Goal: Task Accomplishment & Management: Manage account settings

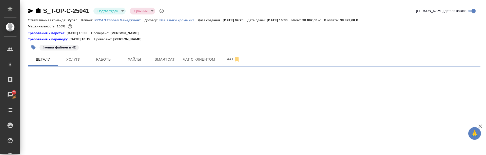
select select "RU"
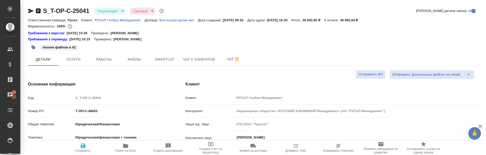
type textarea "x"
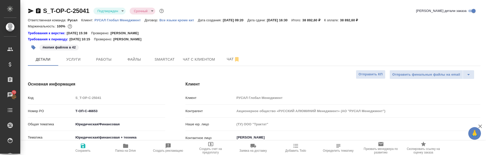
type textarea "x"
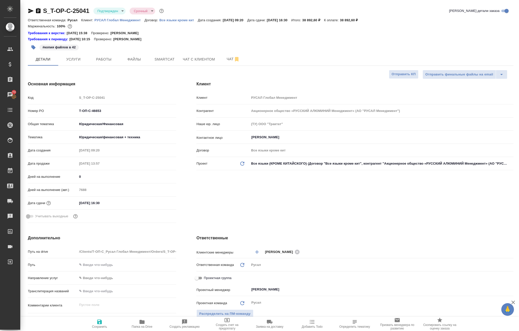
type textarea "x"
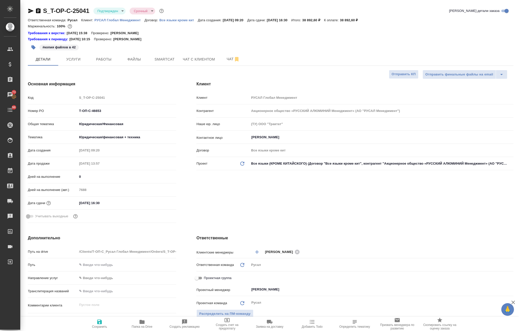
type textarea "x"
click at [74, 58] on span "Услуги" at bounding box center [73, 59] width 24 height 6
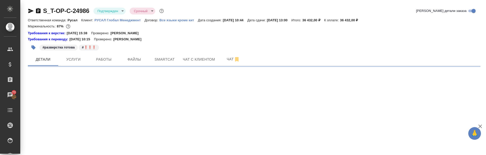
select select "RU"
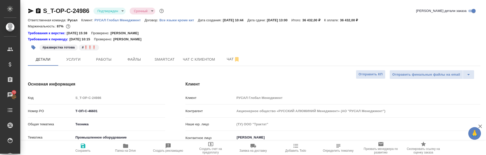
type textarea "x"
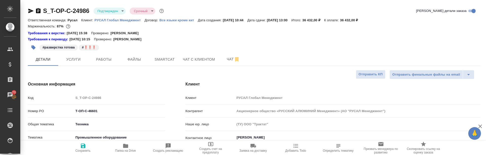
type textarea "x"
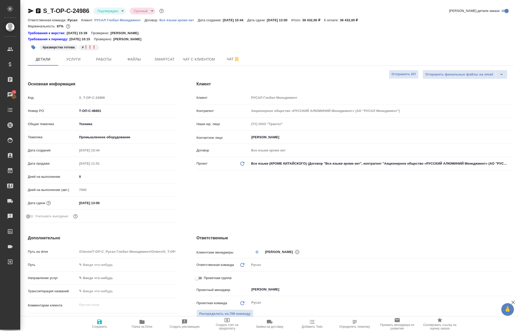
type textarea "x"
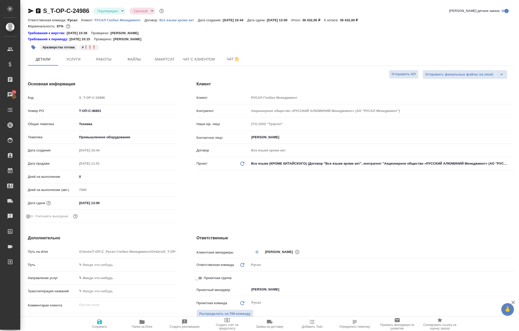
type textarea "x"
click at [104, 61] on span "Работы" at bounding box center [104, 59] width 24 height 6
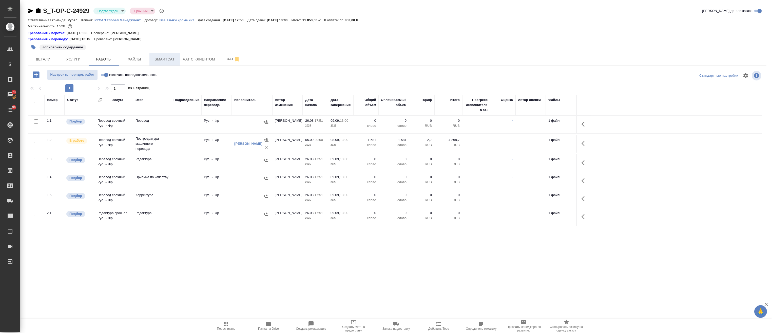
click at [163, 60] on span "Smartcat" at bounding box center [164, 59] width 24 height 6
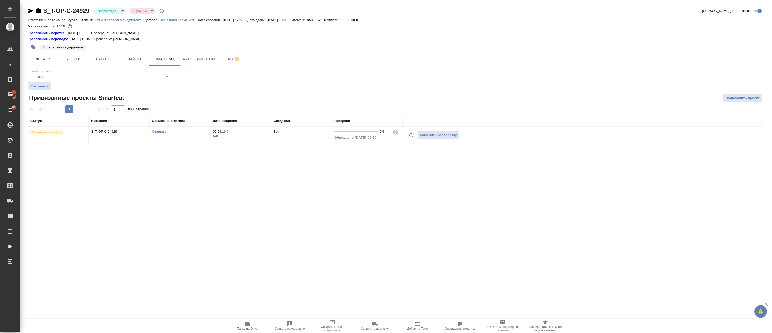
click at [156, 130] on link "Открыть" at bounding box center [159, 132] width 14 height 4
click at [114, 11] on body "🙏 .cls-1 fill:#fff; AWATERA Avdeenko Kirill Клиенты Спецификации Заказы 73 Чаты…" at bounding box center [386, 166] width 772 height 333
click at [119, 56] on li "В работе" at bounding box center [116, 53] width 46 height 9
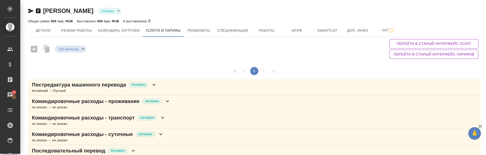
type input "active"
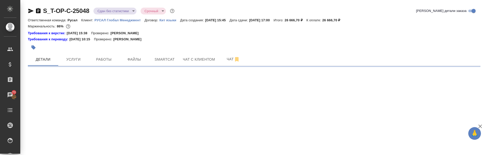
select select "RU"
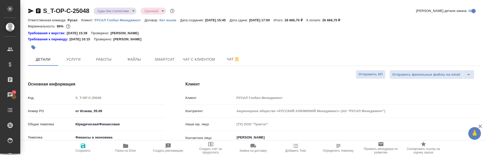
type textarea "x"
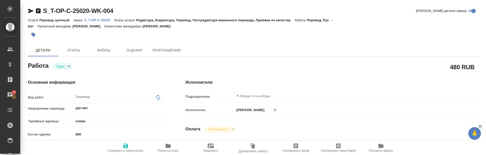
type textarea "x"
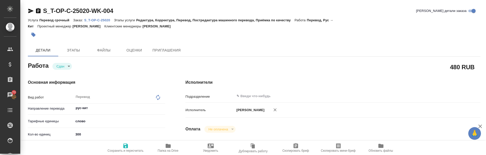
type textarea "x"
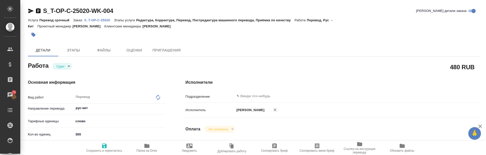
type textarea "x"
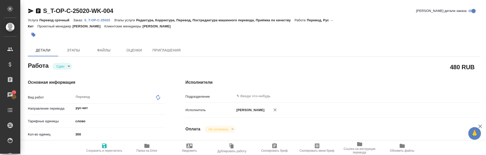
type textarea "x"
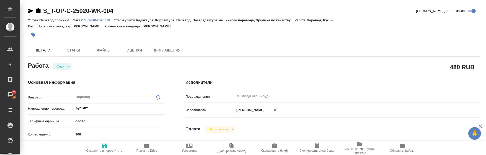
type textarea "x"
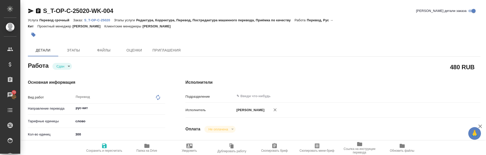
type textarea "x"
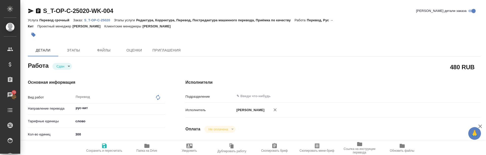
type textarea "x"
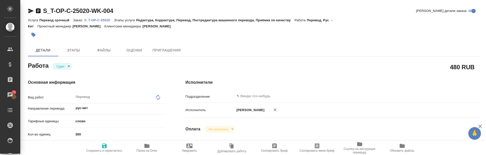
type textarea "x"
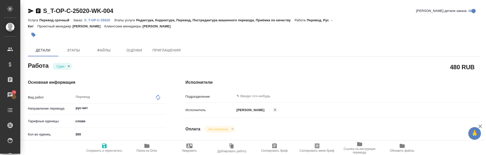
type textarea "x"
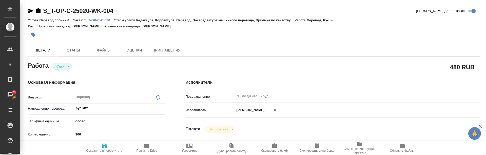
type textarea "x"
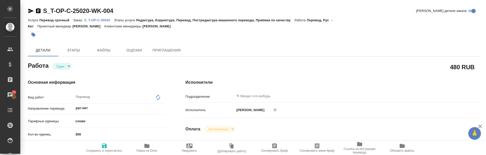
type textarea "x"
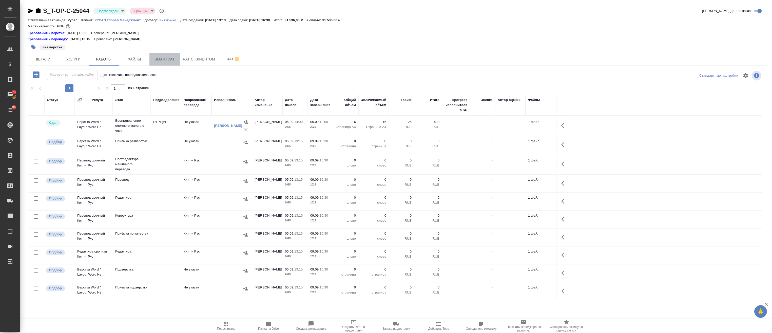
click at [168, 59] on span "Smartcat" at bounding box center [164, 59] width 24 height 6
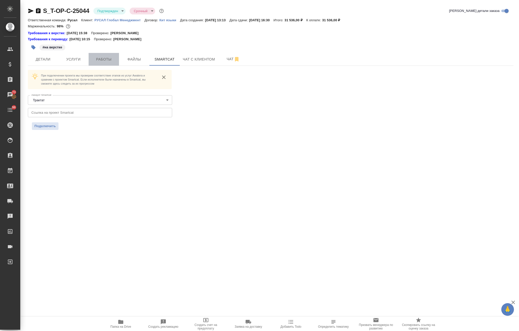
click at [89, 64] on button "Работы" at bounding box center [104, 59] width 30 height 13
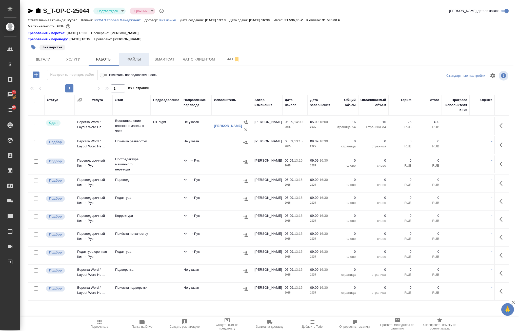
click at [128, 63] on button "Файлы" at bounding box center [134, 59] width 30 height 13
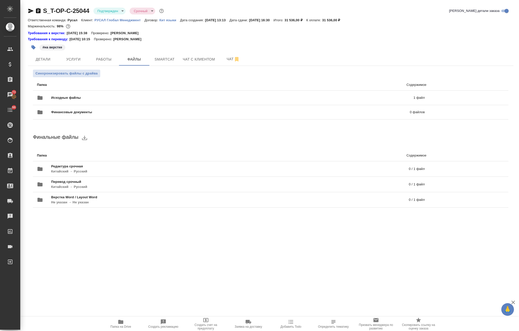
click at [119, 154] on icon "button" at bounding box center [120, 322] width 5 height 4
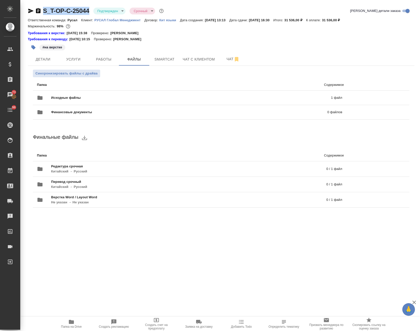
drag, startPoint x: 79, startPoint y: 11, endPoint x: 40, endPoint y: 13, distance: 38.8
click at [40, 13] on div "S_T-OP-C-25044 Подтвержден confirmed Срочный urgent Кратко детали заказа Ответс…" at bounding box center [221, 113] width 392 height 226
copy link "S_T-OP-C-25044"
click at [113, 58] on span "Работы" at bounding box center [104, 59] width 24 height 6
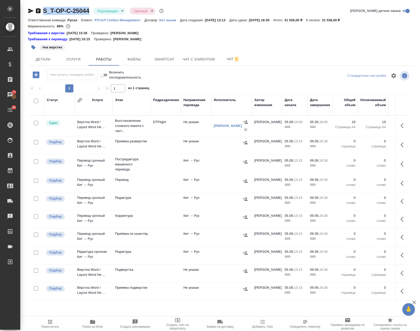
click at [215, 154] on div at bounding box center [231, 162] width 35 height 8
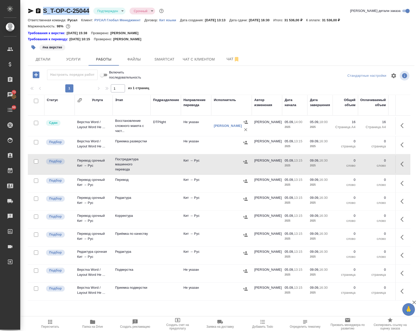
click at [401, 154] on icon "button" at bounding box center [404, 164] width 6 height 6
click at [363, 154] on icon "button" at bounding box center [366, 164] width 6 height 6
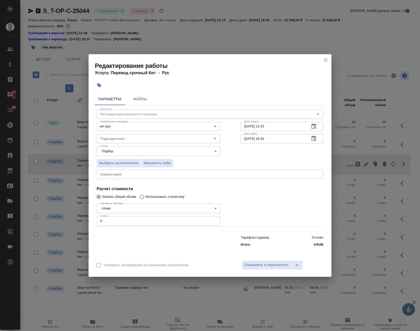
drag, startPoint x: 117, startPoint y: 219, endPoint x: 36, endPoint y: 215, distance: 81.3
click at [37, 154] on div "Редактирование работы Услуга: Перевод срочный Кит → Рус Параметры Файлы Вид раб…" at bounding box center [210, 165] width 420 height 331
paste input "2307"
type input "2307"
drag, startPoint x: 247, startPoint y: 137, endPoint x: 246, endPoint y: 139, distance: 2.7
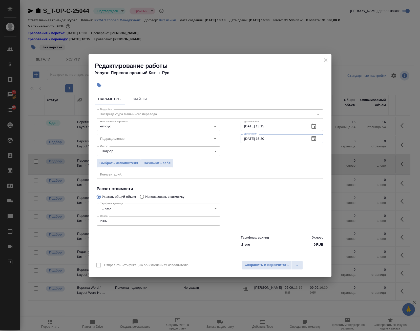
click at [246, 139] on input "09.09.2025 16:30" at bounding box center [273, 138] width 65 height 9
drag, startPoint x: 264, startPoint y: 138, endPoint x: 266, endPoint y: 143, distance: 5.8
click at [266, 143] on div "Вид работ Постредактура машинного перевода Вид работ Направление перевода кит-р…" at bounding box center [210, 177] width 231 height 144
type input "08.09.2025 15:30"
drag, startPoint x: 116, startPoint y: 220, endPoint x: 155, endPoint y: 252, distance: 50.1
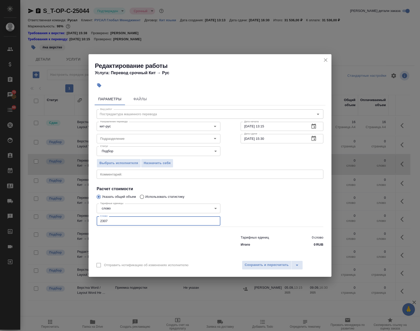
click at [57, 154] on div "Редактирование работы Услуга: Перевод срочный Кит → Рус Параметры Файлы Вид раб…" at bounding box center [210, 165] width 420 height 331
click at [328, 154] on div "Параметры Файлы Вид работ Постредактура машинного перевода Вид работ Направлени…" at bounding box center [210, 174] width 243 height 166
drag, startPoint x: 82, startPoint y: 220, endPoint x: 78, endPoint y: 219, distance: 3.1
click at [79, 154] on div "Редактирование работы Услуга: Перевод срочный Кит → Рус Параметры Файлы Вид раб…" at bounding box center [210, 165] width 420 height 331
type input "7"
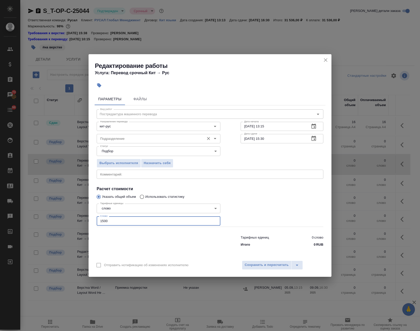
type input "1500"
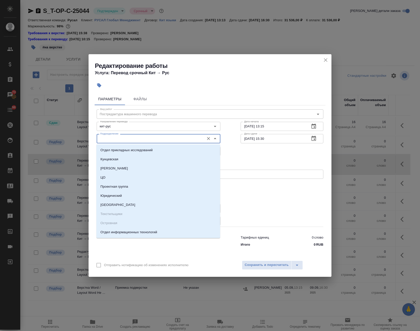
click at [123, 137] on input "Подразделение" at bounding box center [150, 138] width 104 height 6
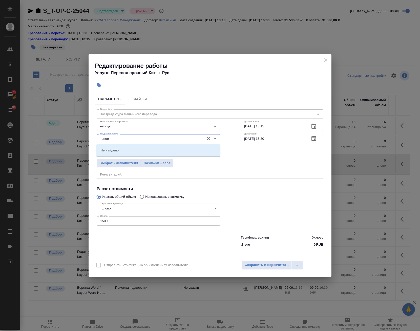
drag, startPoint x: 74, startPoint y: 141, endPoint x: 43, endPoint y: 132, distance: 31.7
click at [43, 133] on div "Редактирование работы Услуга: Перевод срочный Кит → Рус Параметры Файлы Вид раб…" at bounding box center [210, 165] width 420 height 331
click at [135, 154] on li "Проектный офис" at bounding box center [158, 159] width 124 height 9
type input "Проектный офис"
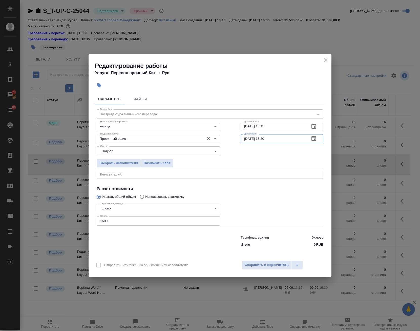
drag, startPoint x: 283, startPoint y: 138, endPoint x: 199, endPoint y: 136, distance: 84.1
click at [199, 136] on div "Подразделение Проектный офис Подразделение Дата сдачи 08.09.2025 15:30 Дата сда…" at bounding box center [210, 138] width 247 height 32
click at [275, 126] on input "05.09.2025 13:15" at bounding box center [273, 126] width 65 height 9
click at [248, 128] on input "05.09.2025 13:15" at bounding box center [273, 126] width 65 height 9
drag, startPoint x: 271, startPoint y: 126, endPoint x: 265, endPoint y: 127, distance: 6.3
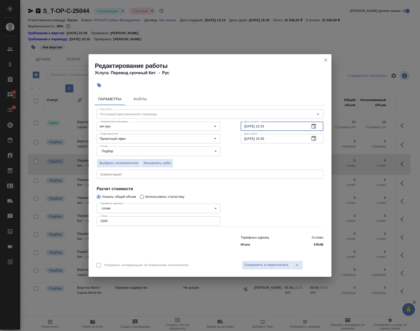
click at [265, 127] on input "06.09.2025 13:15" at bounding box center [273, 126] width 65 height 9
type input "06.09.2025 14:00"
click at [263, 154] on button "Сохранить и пересчитать" at bounding box center [267, 264] width 50 height 9
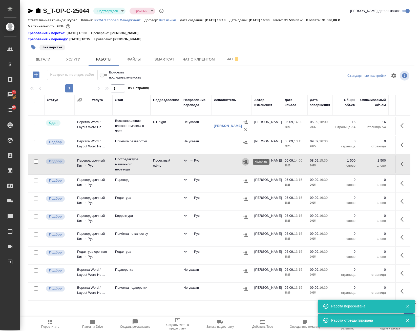
click at [245, 154] on icon "button" at bounding box center [245, 161] width 5 height 3
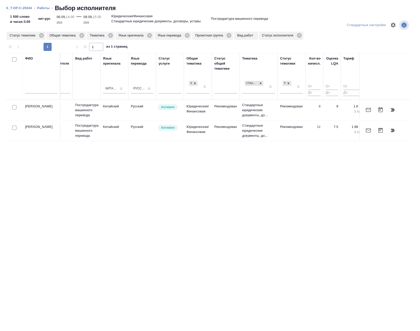
scroll to position [0, 225]
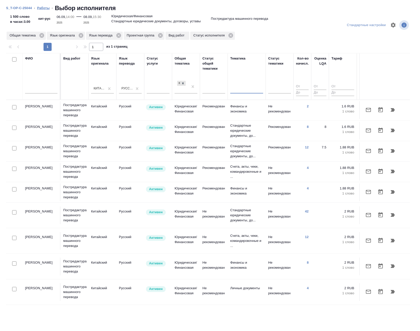
click at [43, 8] on link "Работы" at bounding box center [43, 8] width 13 height 4
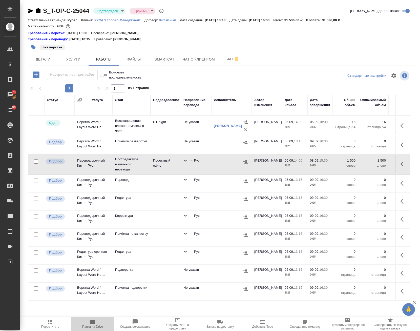
click at [93, 154] on icon "button" at bounding box center [93, 322] width 6 height 6
click at [228, 60] on span "Чат" at bounding box center [233, 59] width 24 height 6
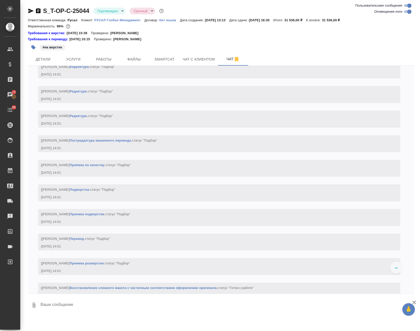
scroll to position [532, 0]
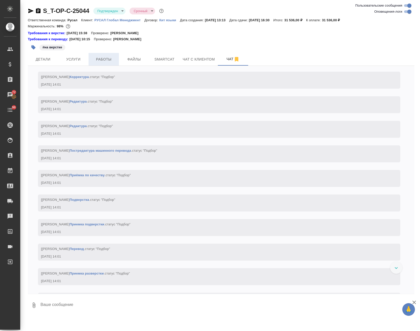
click at [108, 61] on span "Работы" at bounding box center [104, 59] width 24 height 6
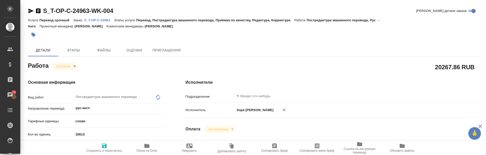
type textarea "x"
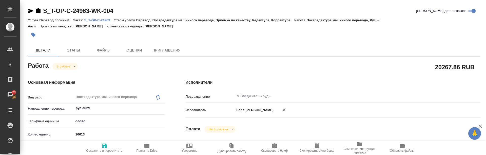
type textarea "x"
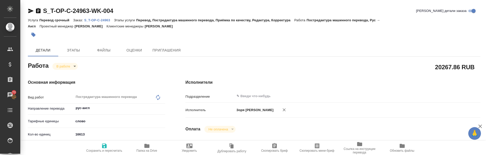
type textarea "x"
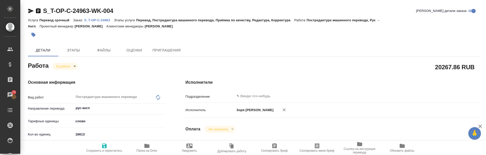
type textarea "x"
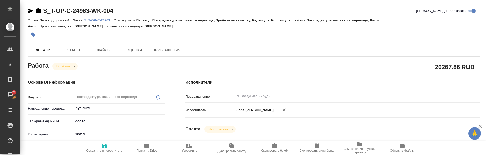
type textarea "x"
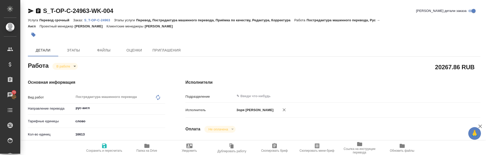
type textarea "x"
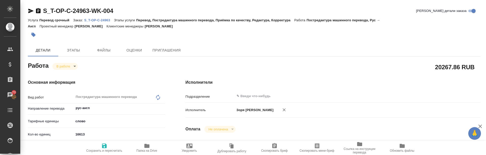
type textarea "x"
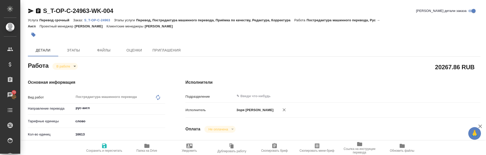
type textarea "x"
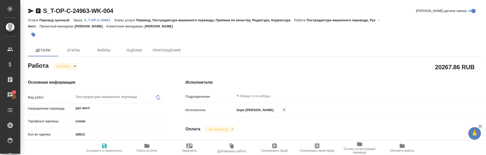
type textarea "x"
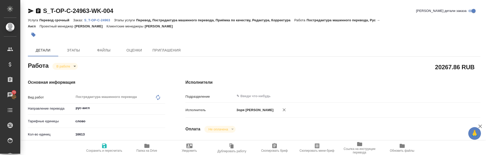
type textarea "x"
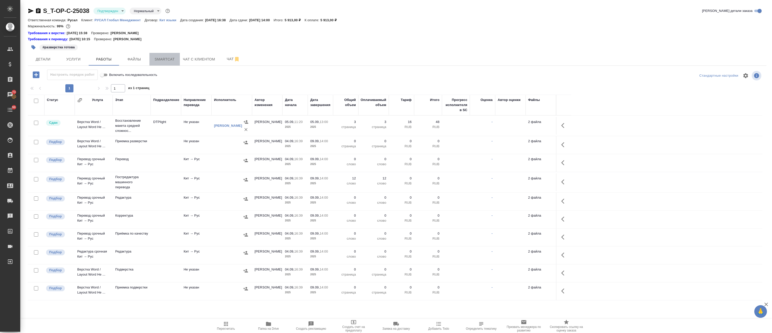
click at [165, 54] on button "Smartcat" at bounding box center [164, 59] width 30 height 13
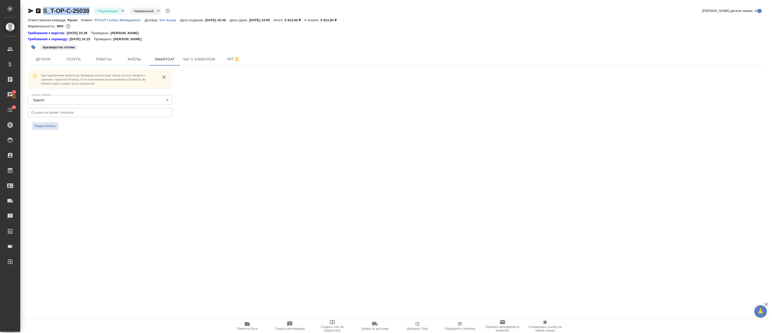
drag, startPoint x: 92, startPoint y: 5, endPoint x: 42, endPoint y: 10, distance: 50.1
click at [42, 10] on div "S_T-OP-C-25038 Подтвержден confirmed Нормальный normal Кратко детали заказа Отв…" at bounding box center [397, 71] width 744 height 143
copy link "S_T-OP-C-25038"
click at [259, 154] on span "Папка на Drive" at bounding box center [247, 326] width 36 height 10
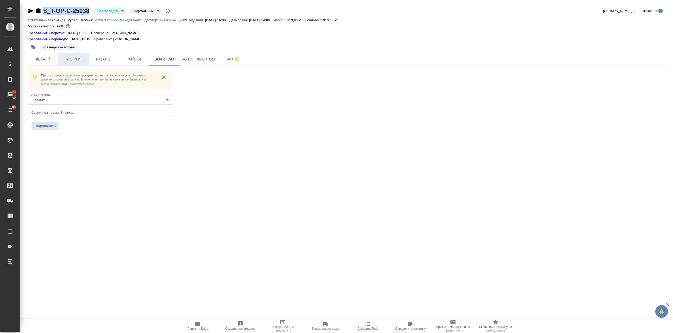
click at [78, 57] on span "Услуги" at bounding box center [73, 59] width 24 height 6
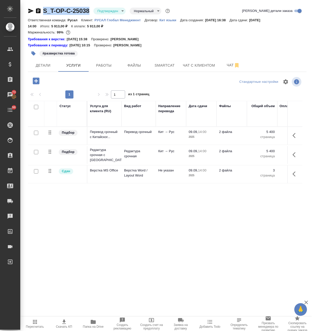
click at [91, 5] on div "S_T-OP-C-25038 Подтвержден confirmed Нормальный normal Кратко детали заказа Отв…" at bounding box center [167, 145] width 284 height 291
drag, startPoint x: 90, startPoint y: 9, endPoint x: 43, endPoint y: 14, distance: 47.2
click at [43, 14] on div "S_T-OP-C-25038 Подтвержден confirmed Нормальный normal" at bounding box center [99, 11] width 143 height 8
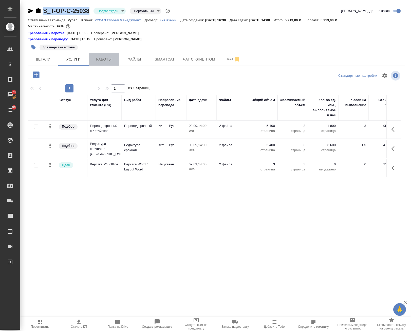
click at [115, 61] on button "Работы" at bounding box center [104, 59] width 30 height 13
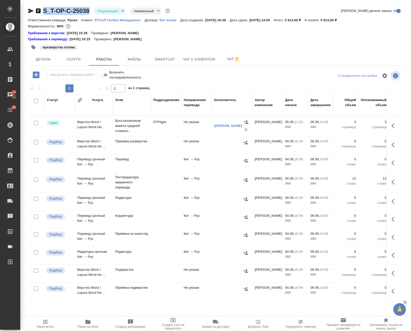
click at [157, 154] on td at bounding box center [166, 163] width 30 height 18
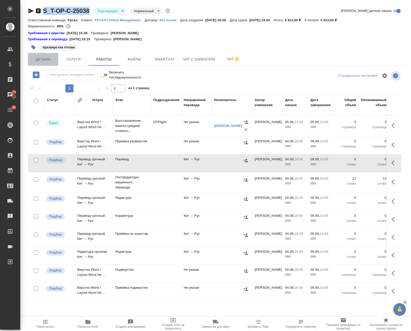
click at [39, 61] on span "Детали" at bounding box center [43, 59] width 24 height 6
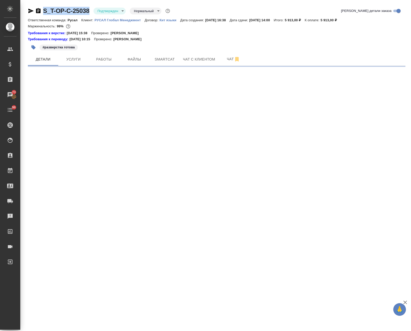
select select "RU"
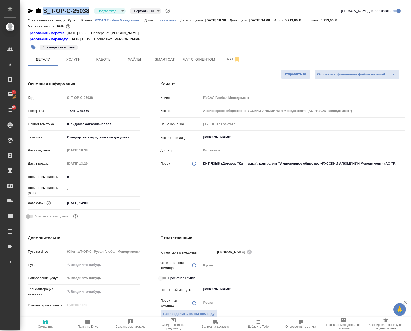
type textarea "x"
click at [107, 59] on span "Работы" at bounding box center [104, 59] width 24 height 6
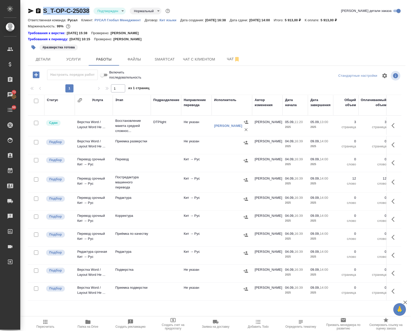
click at [227, 154] on div at bounding box center [231, 180] width 35 height 8
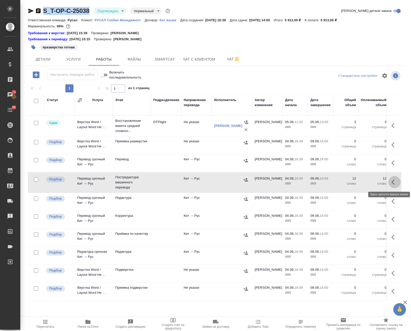
click at [391, 154] on icon "button" at bounding box center [394, 182] width 6 height 6
click at [354, 154] on icon "button" at bounding box center [357, 182] width 6 height 6
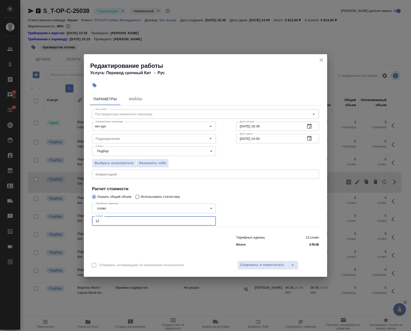
drag, startPoint x: 108, startPoint y: 221, endPoint x: 52, endPoint y: 216, distance: 56.2
click at [53, 154] on div "Редактирование работы Услуга: Перевод срочный Кит → Рус Параметры Файлы Вид раб…" at bounding box center [205, 165] width 411 height 331
paste input "08"
type input "108"
drag, startPoint x: 267, startPoint y: 124, endPoint x: 259, endPoint y: 128, distance: 8.4
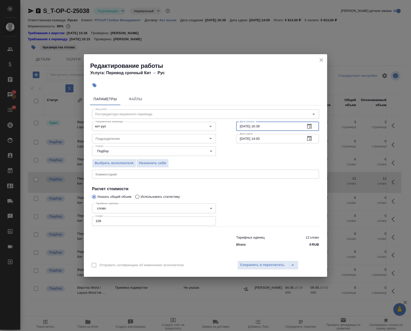
click at [259, 128] on input "04.09.2025 16:39" at bounding box center [268, 126] width 65 height 9
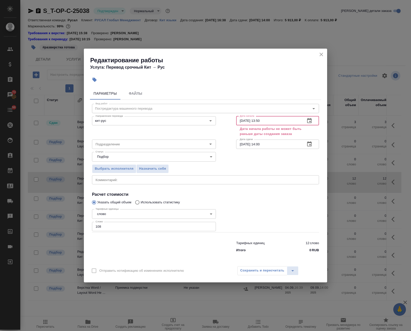
click at [242, 122] on input "04.09.2025 13:50" at bounding box center [268, 120] width 65 height 9
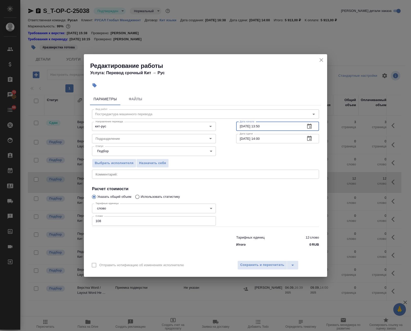
type input "[DATE] 13:50"
drag, startPoint x: 273, startPoint y: 138, endPoint x: 262, endPoint y: 139, distance: 10.4
click at [262, 139] on input "09.09.2025 14:00" at bounding box center [268, 138] width 65 height 9
click at [241, 140] on input "09.09.2025 14:00" at bounding box center [268, 138] width 65 height 9
drag, startPoint x: 268, startPoint y: 139, endPoint x: 259, endPoint y: 140, distance: 9.4
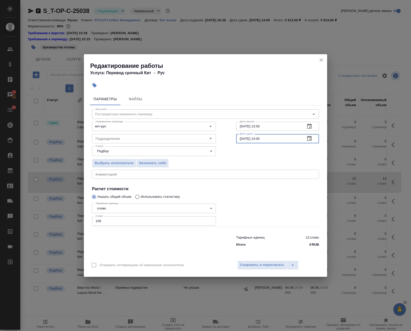
click at [259, 140] on input "08.09.2025 14:00" at bounding box center [268, 138] width 65 height 9
type input "[DATE] 10:00"
click at [269, 154] on span "Сохранить и пересчитать" at bounding box center [262, 265] width 44 height 6
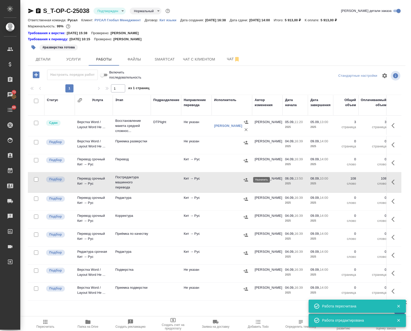
click at [245, 154] on icon "button" at bounding box center [245, 179] width 5 height 5
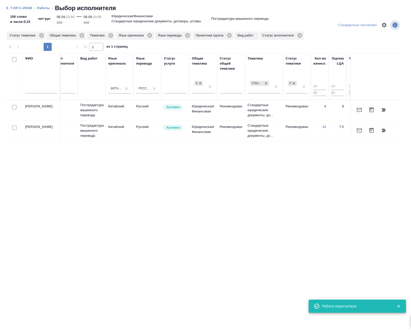
scroll to position [0, 224]
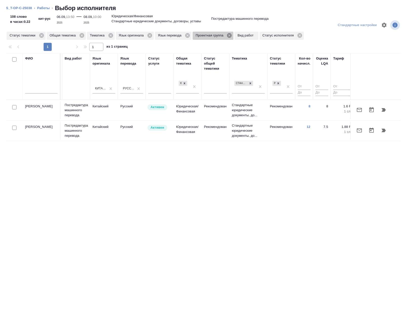
click at [228, 35] on icon at bounding box center [229, 35] width 5 height 5
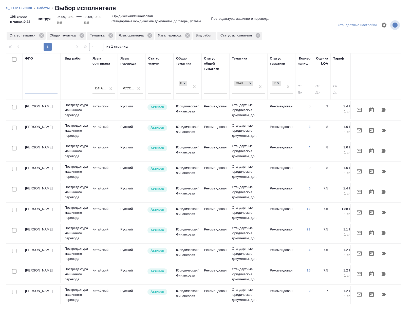
click at [44, 90] on input "text" at bounding box center [41, 90] width 32 height 6
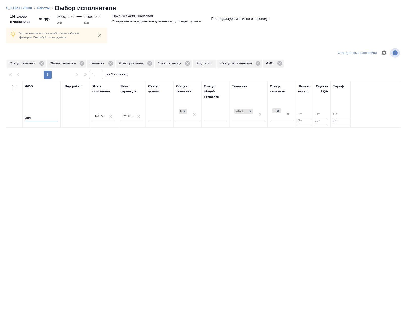
type input "дол"
drag, startPoint x: 285, startPoint y: 111, endPoint x: 272, endPoint y: 117, distance: 14.2
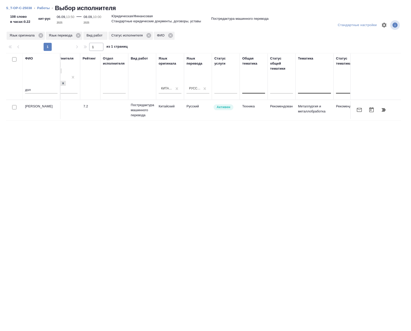
scroll to position [0, 183]
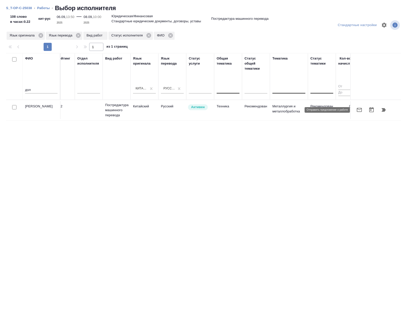
click at [358, 109] on icon "button" at bounding box center [359, 110] width 6 height 6
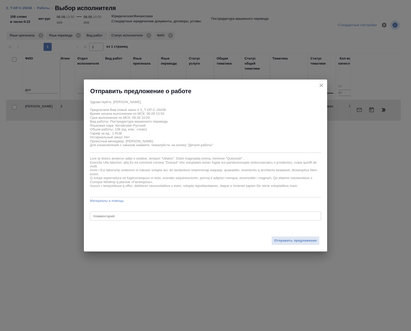
click at [114, 154] on div "x Комментарий" at bounding box center [205, 215] width 231 height 9
paste textarea "Требование к переводу: https://drive.awatera.com/s/ib5dGLEdndg5YS2"
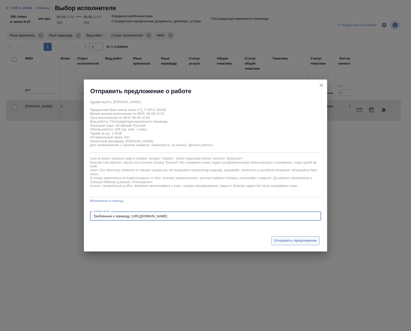
type textarea "Требование к переводу: https://drive.awatera.com/s/ib5dGLEdndg5YS2"
click at [297, 154] on span "Отправить предложение" at bounding box center [295, 241] width 43 height 6
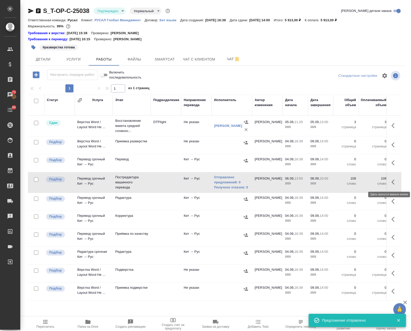
drag, startPoint x: 392, startPoint y: 181, endPoint x: 385, endPoint y: 184, distance: 7.5
click at [391, 154] on icon "button" at bounding box center [394, 182] width 6 height 6
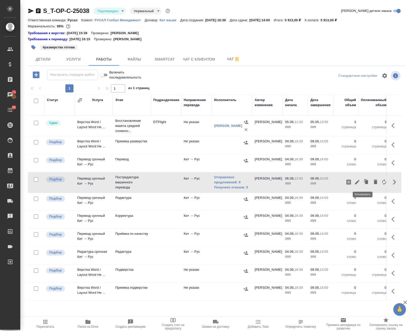
click at [362, 154] on icon "button" at bounding box center [365, 181] width 7 height 7
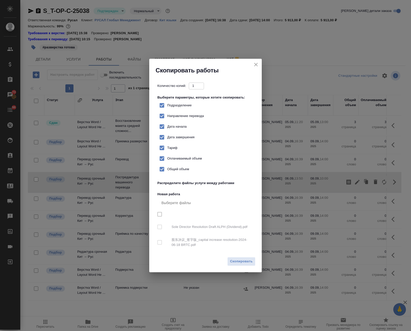
checkbox input "true"
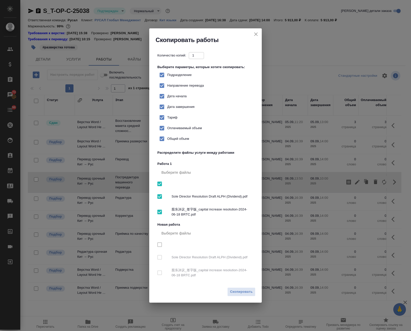
drag, startPoint x: 239, startPoint y: 289, endPoint x: 186, endPoint y: 209, distance: 96.2
click at [188, 154] on div "Скопировать работы Количество копий: 1 ​ Выберите параметры, которые хотите ско…" at bounding box center [205, 165] width 112 height 274
click at [186, 154] on span "股东决议_签字版_capital increase resolution-2024-06-18 BRTC.pdf" at bounding box center [211, 212] width 80 height 10
checkbox input "false"
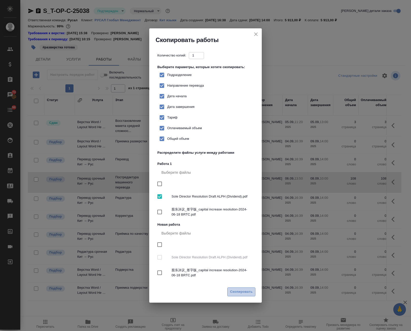
click at [243, 154] on span "Скопировать" at bounding box center [241, 292] width 23 height 6
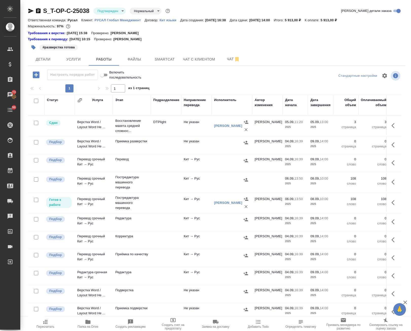
click at [391, 181] on icon "button" at bounding box center [392, 181] width 3 height 5
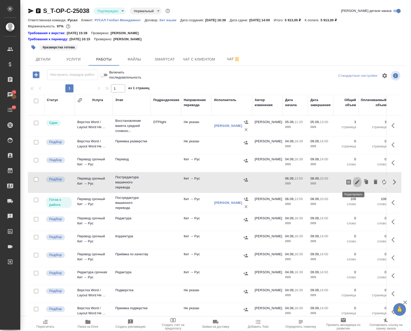
click at [356, 182] on button "button" at bounding box center [357, 182] width 9 height 12
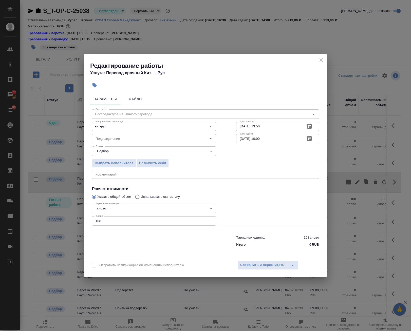
drag, startPoint x: 112, startPoint y: 129, endPoint x: 15, endPoint y: 124, distance: 97.1
click at [24, 124] on div "Редактирование работы Услуга: Перевод срочный Кит → [PERSON_NAME] Файлы Вид раб…" at bounding box center [205, 165] width 411 height 331
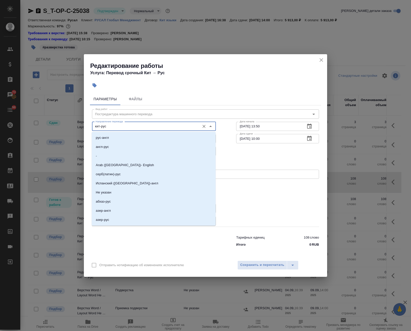
drag, startPoint x: 90, startPoint y: 124, endPoint x: 71, endPoint y: 119, distance: 20.0
click at [72, 124] on div "Редактирование работы Услуга: Перевод срочный Кит → [PERSON_NAME] Файлы Вид раб…" at bounding box center [205, 165] width 411 height 331
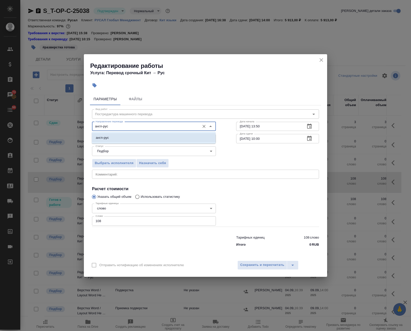
click at [107, 135] on p "англ-рус" at bounding box center [102, 137] width 13 height 5
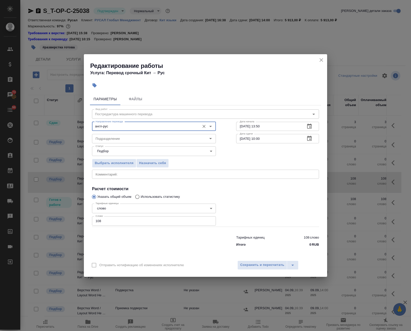
type input "англ-рус"
click at [74, 215] on body "🙏 .cls-1 fill:#fff; AWATERA Avdeenko Kirill Клиенты Спецификации Заказы 73 Чаты…" at bounding box center [205, 165] width 411 height 331
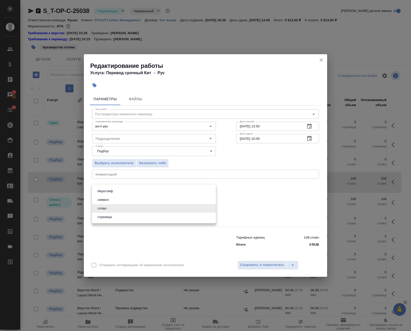
click at [158, 238] on div at bounding box center [205, 165] width 411 height 331
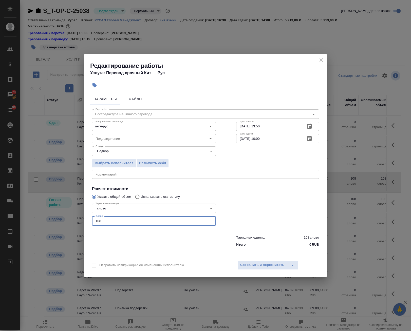
drag, startPoint x: 106, startPoint y: 221, endPoint x: 63, endPoint y: 215, distance: 44.1
click at [63, 216] on div "Редактирование работы Услуга: Перевод срочный Кит → [PERSON_NAME] Файлы Вид раб…" at bounding box center [205, 165] width 411 height 331
paste input "287"
type input "287"
click at [259, 139] on input "[DATE] 10:00" at bounding box center [268, 138] width 65 height 9
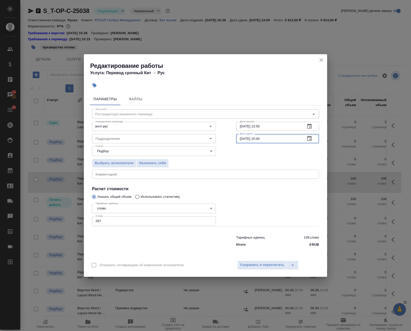
click at [242, 139] on input "08.09.2025 15:00" at bounding box center [268, 138] width 65 height 9
click at [259, 140] on input "07.09.2025 15:00" at bounding box center [268, 138] width 65 height 9
type input "07.09.2025 15:00"
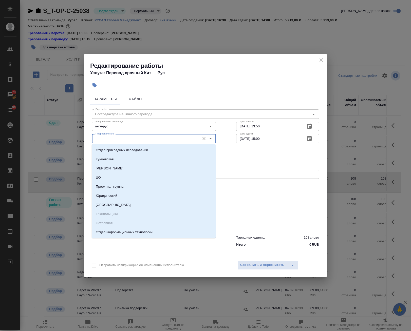
click at [165, 140] on input "Подразделение" at bounding box center [145, 138] width 104 height 6
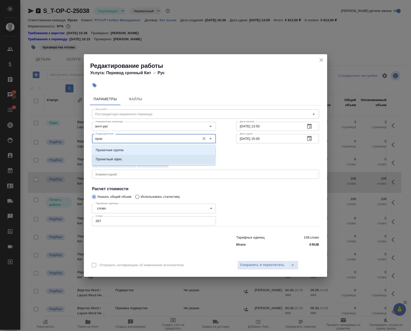
click at [151, 160] on li "Проектный офис" at bounding box center [154, 159] width 124 height 9
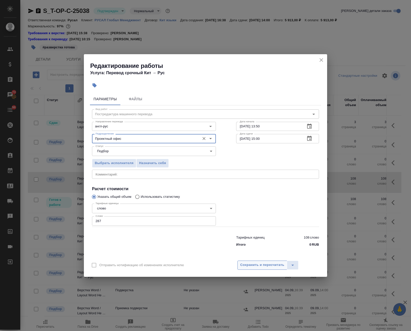
type input "Проектный офис"
click at [263, 263] on span "Сохранить и пересчитать" at bounding box center [262, 265] width 44 height 6
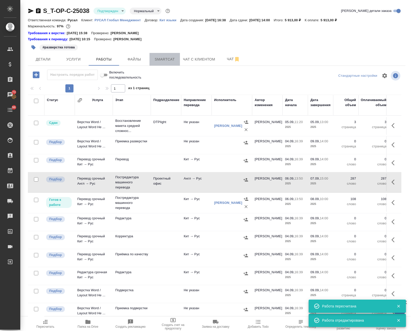
click at [167, 62] on span "Smartcat" at bounding box center [164, 59] width 24 height 6
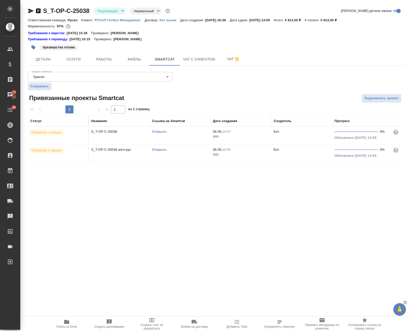
click at [160, 132] on link "Открыть" at bounding box center [159, 132] width 14 height 4
click at [114, 57] on span "Работы" at bounding box center [104, 59] width 24 height 6
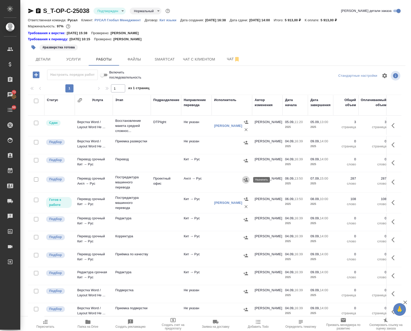
click at [246, 179] on icon "button" at bounding box center [245, 179] width 5 height 3
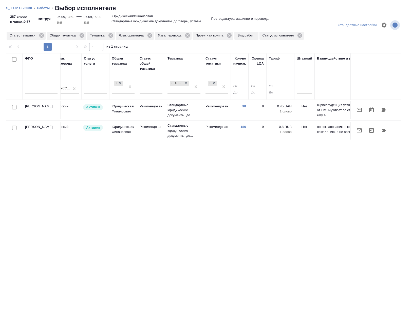
scroll to position [0, 341]
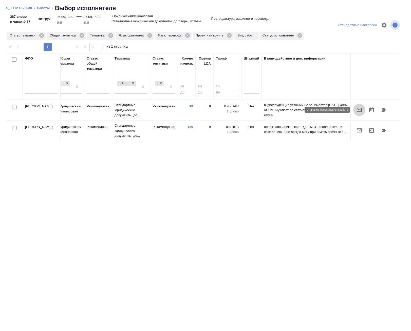
click at [359, 109] on icon "button" at bounding box center [359, 110] width 6 height 6
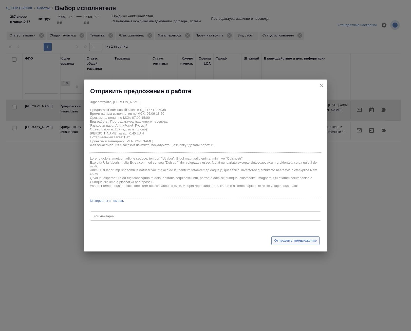
click at [288, 241] on span "Отправить предложение" at bounding box center [295, 241] width 43 height 6
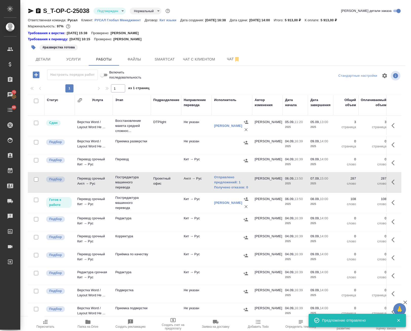
scroll to position [51, 0]
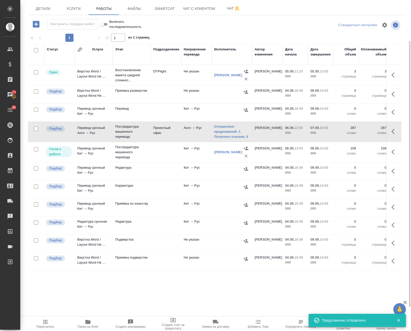
drag, startPoint x: 155, startPoint y: 173, endPoint x: 339, endPoint y: 195, distance: 185.3
click at [155, 173] on td at bounding box center [166, 172] width 30 height 18
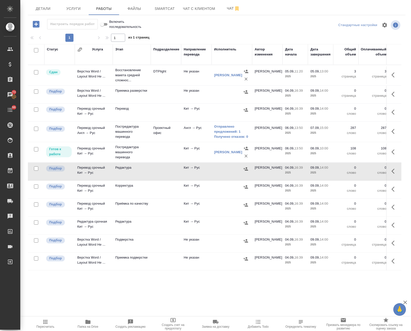
scroll to position [25, 0]
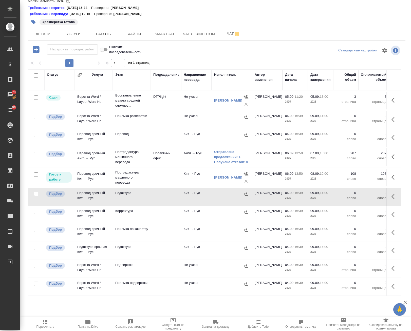
click at [37, 75] on input "checkbox" at bounding box center [36, 75] width 4 height 4
checkbox input "true"
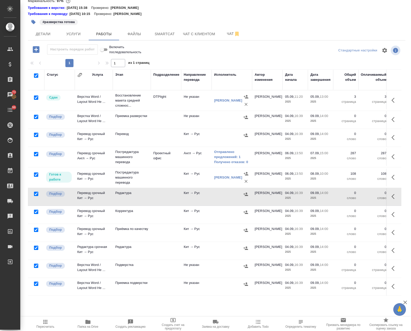
checkbox input "true"
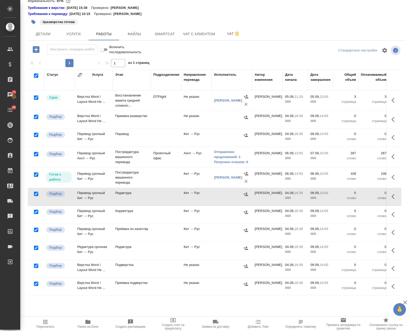
checkbox input "true"
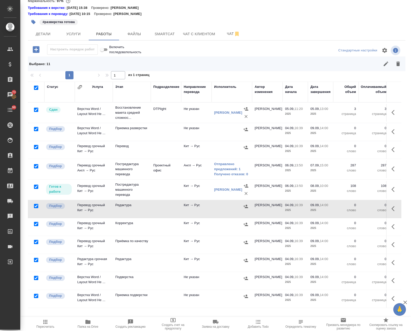
click at [36, 205] on input "checkbox" at bounding box center [36, 206] width 4 height 4
checkbox input "false"
click at [35, 186] on input "checkbox" at bounding box center [36, 187] width 4 height 4
checkbox input "false"
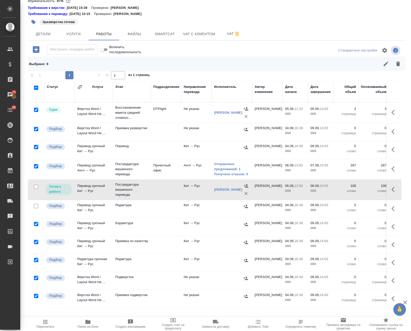
drag, startPoint x: 34, startPoint y: 259, endPoint x: 44, endPoint y: 232, distance: 28.9
click at [34, 259] on input "checkbox" at bounding box center [36, 260] width 4 height 4
checkbox input "false"
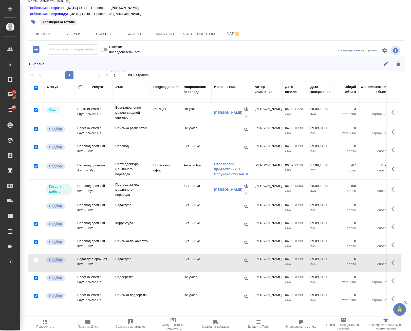
click at [36, 108] on input "checkbox" at bounding box center [36, 110] width 4 height 4
checkbox input "false"
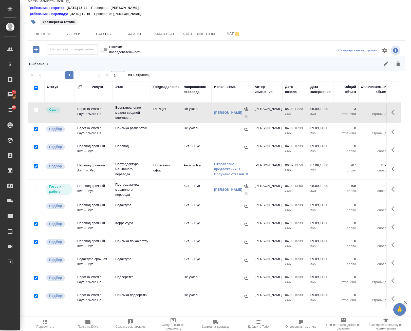
click at [396, 63] on icon "button" at bounding box center [398, 64] width 4 height 5
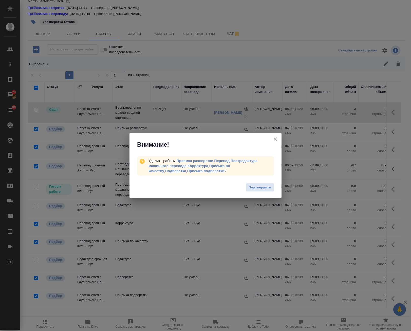
drag, startPoint x: 265, startPoint y: 187, endPoint x: 238, endPoint y: 177, distance: 28.3
click at [265, 187] on span "Подтвердить" at bounding box center [259, 188] width 23 height 6
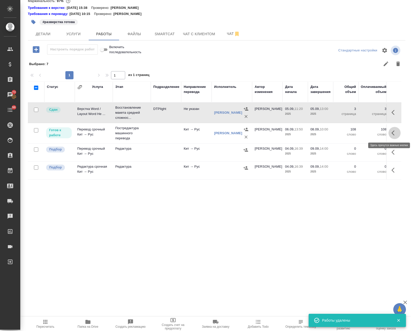
click at [391, 133] on icon "button" at bounding box center [394, 133] width 6 height 6
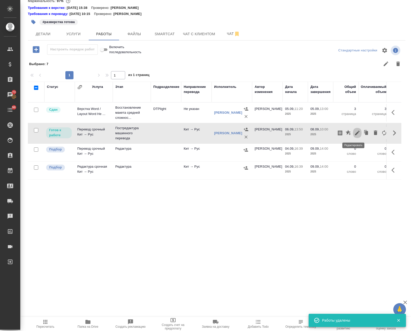
click at [354, 133] on icon "button" at bounding box center [357, 133] width 6 height 6
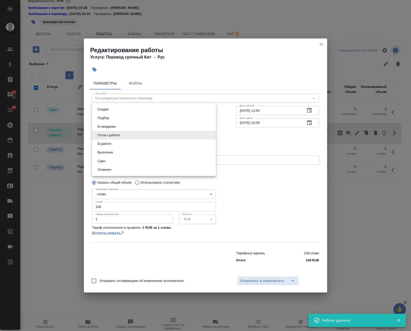
click at [159, 136] on body "🙏 .cls-1 fill:#fff; AWATERA Avdeenko Kirill Клиенты Спецификации Заказы 73 Чаты…" at bounding box center [205, 165] width 411 height 331
click at [118, 145] on li "В работе" at bounding box center [154, 143] width 124 height 9
type input "inProgress"
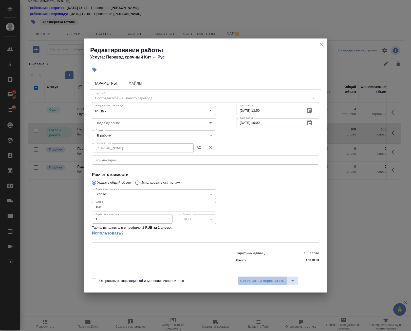
drag, startPoint x: 253, startPoint y: 279, endPoint x: 252, endPoint y: 276, distance: 3.1
click at [253, 279] on span "Сохранить и пересчитать" at bounding box center [262, 281] width 44 height 6
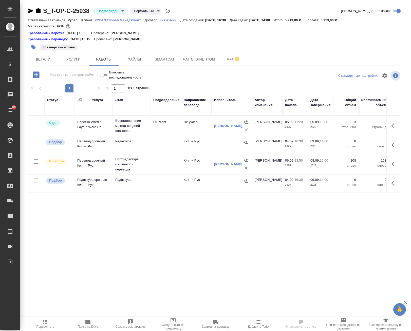
drag, startPoint x: 395, startPoint y: 163, endPoint x: 388, endPoint y: 165, distance: 6.6
click at [394, 163] on icon "button" at bounding box center [394, 164] width 6 height 6
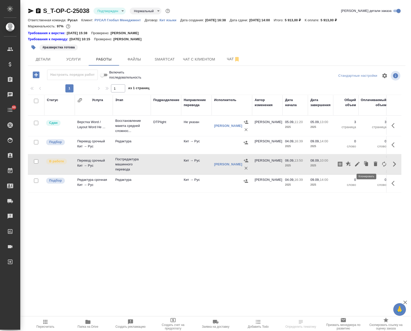
click at [365, 163] on icon "button" at bounding box center [366, 164] width 3 height 4
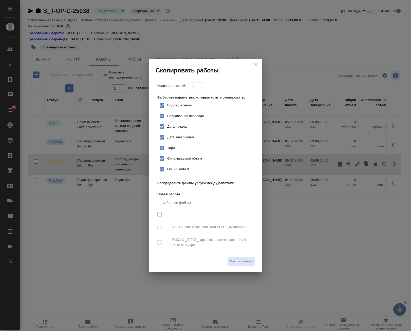
checkbox input "true"
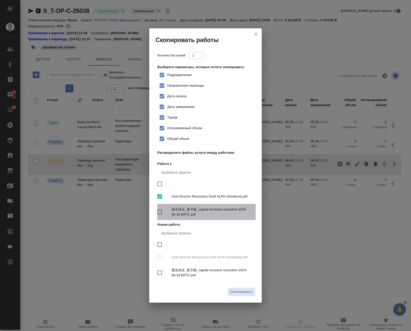
click at [158, 210] on input "checkbox" at bounding box center [159, 212] width 11 height 11
checkbox input "true"
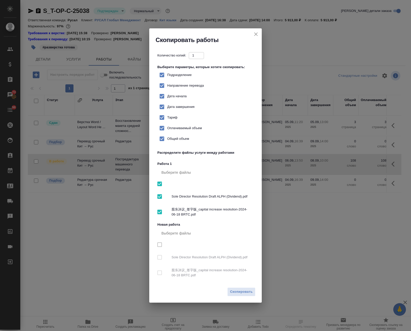
click at [159, 197] on input "checkbox" at bounding box center [159, 196] width 11 height 11
checkbox input "false"
click at [158, 258] on input "checkbox" at bounding box center [159, 257] width 11 height 11
checkbox input "true"
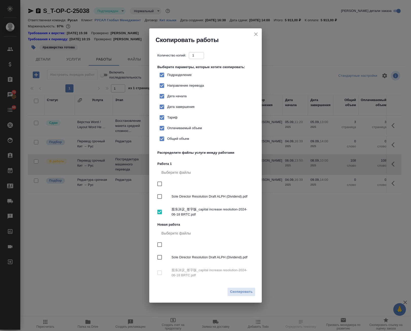
checkbox input "true"
click at [236, 291] on span "Скопировать" at bounding box center [241, 292] width 23 height 6
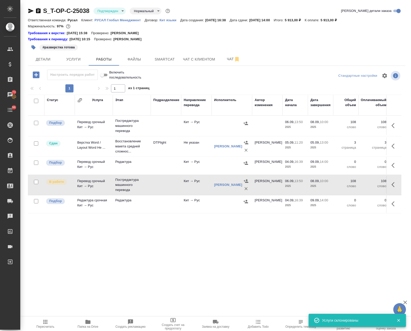
click at [393, 126] on icon "button" at bounding box center [394, 126] width 6 height 6
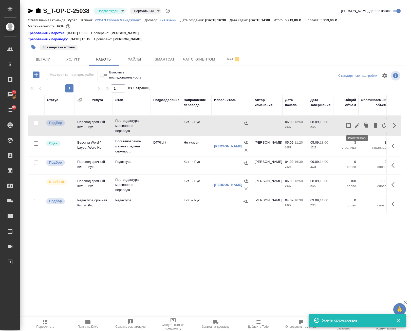
click at [357, 124] on icon "button" at bounding box center [357, 126] width 6 height 6
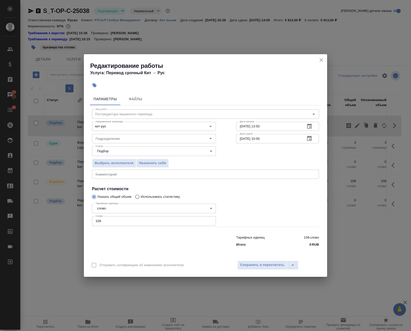
drag, startPoint x: 85, startPoint y: 217, endPoint x: 33, endPoint y: 205, distance: 53.7
click at [35, 206] on div "Редактирование работы Услуга: Перевод срочный Кит → Рус Параметры Файлы Вид раб…" at bounding box center [205, 165] width 411 height 331
type input "287"
drag, startPoint x: 272, startPoint y: 140, endPoint x: 169, endPoint y: 128, distance: 103.9
click at [169, 128] on div "Вид работ Постредактура машинного перевода Вид работ Направление перевода кит-р…" at bounding box center [205, 177] width 231 height 144
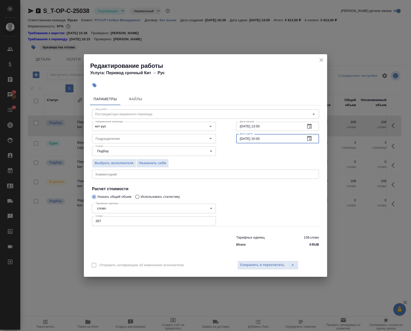
paste input "7.09.1500 __:__"
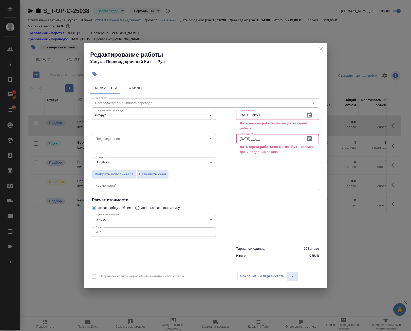
click at [307, 136] on icon "button" at bounding box center [309, 138] width 6 height 6
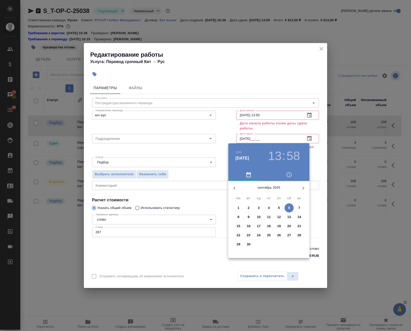
click at [298, 209] on p "7" at bounding box center [299, 207] width 2 height 5
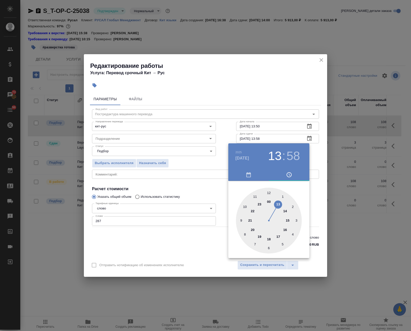
click at [287, 219] on div at bounding box center [269, 221] width 66 height 66
click at [267, 194] on div at bounding box center [269, 221] width 66 height 66
click at [268, 192] on div at bounding box center [269, 221] width 66 height 66
type input "07.09.2025 15:00"
click at [317, 154] on div at bounding box center [205, 165] width 411 height 331
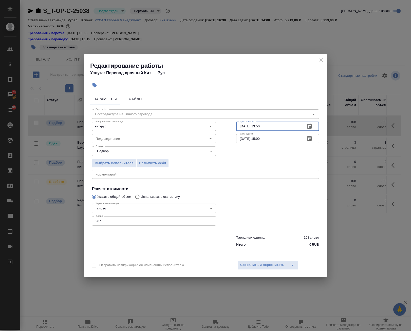
drag, startPoint x: 277, startPoint y: 126, endPoint x: 262, endPoint y: 130, distance: 14.8
click at [262, 129] on input "06.09.2025 13:50" at bounding box center [268, 126] width 65 height 9
click at [258, 267] on span "Сохранить и пересчитать" at bounding box center [262, 265] width 44 height 6
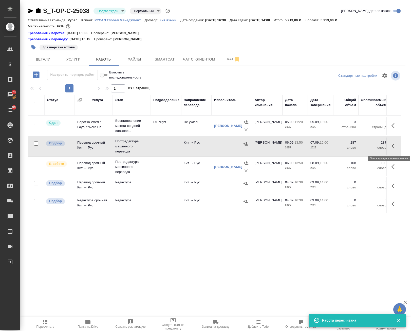
drag, startPoint x: 393, startPoint y: 148, endPoint x: 390, endPoint y: 147, distance: 2.6
click at [393, 148] on icon "button" at bounding box center [392, 146] width 3 height 5
click at [357, 144] on icon "button" at bounding box center [357, 146] width 6 height 6
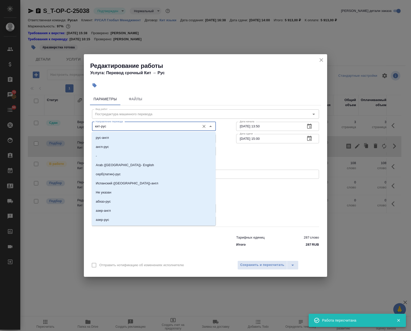
drag, startPoint x: 37, startPoint y: 121, endPoint x: 16, endPoint y: 123, distance: 21.6
click at [32, 121] on div "Редактирование работы Услуга: Перевод срочный Кит → Рус Параметры Файлы Вид раб…" at bounding box center [205, 165] width 411 height 331
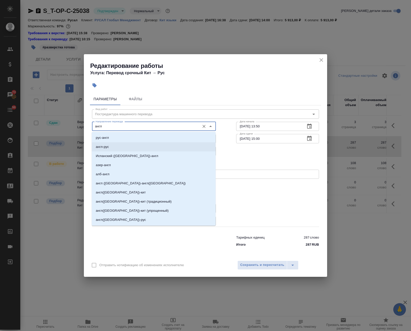
click at [122, 148] on li "англ-рус" at bounding box center [154, 146] width 124 height 9
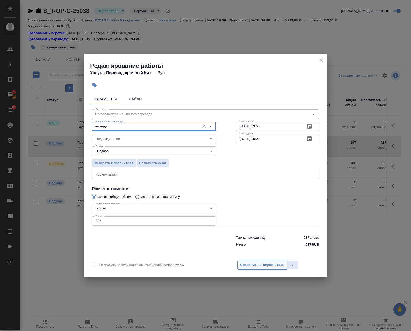
type input "англ-рус"
click at [255, 267] on span "Сохранить и пересчитать" at bounding box center [262, 265] width 44 height 6
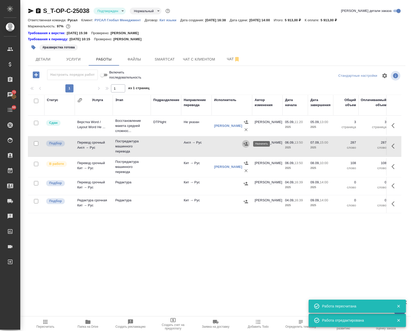
click at [246, 143] on icon "button" at bounding box center [245, 143] width 5 height 3
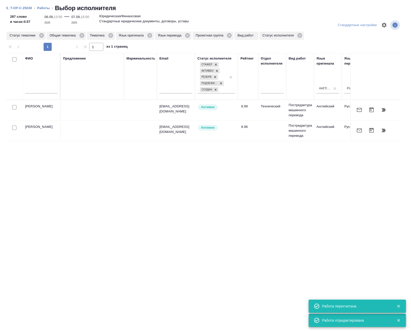
click at [382, 109] on icon "button" at bounding box center [383, 110] width 4 height 4
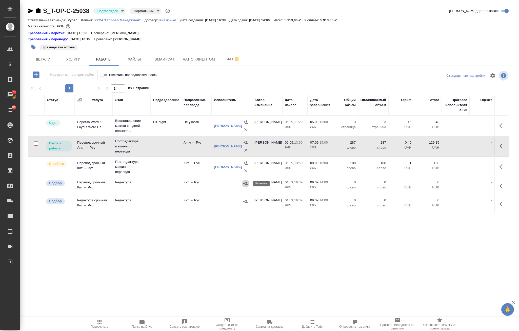
click at [246, 184] on icon "button" at bounding box center [245, 183] width 5 height 3
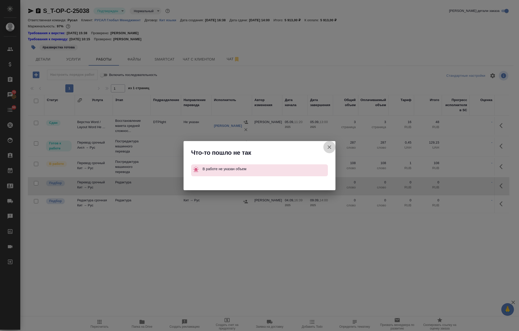
click at [331, 149] on icon "button" at bounding box center [329, 147] width 6 height 6
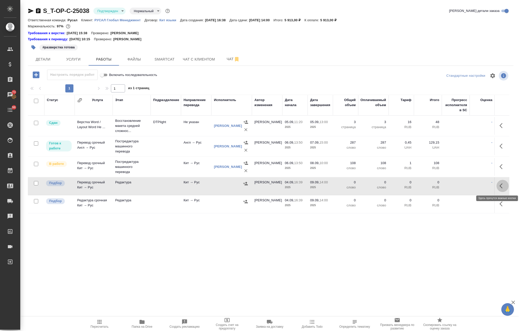
click at [410, 185] on button "button" at bounding box center [502, 186] width 12 height 12
click at [410, 184] on icon "button" at bounding box center [465, 186] width 5 height 5
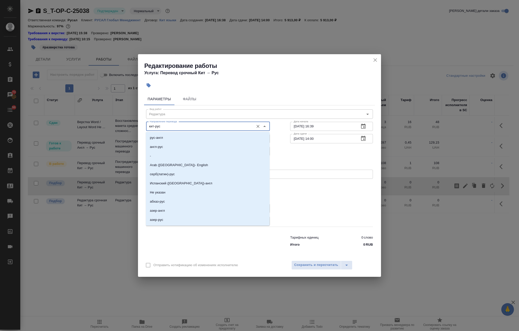
drag, startPoint x: 157, startPoint y: 124, endPoint x: 75, endPoint y: 124, distance: 81.5
click at [76, 125] on div "Редактирование работы Услуга: Перевод срочный Кит → Рус Параметры Файлы Вид раб…" at bounding box center [259, 165] width 519 height 331
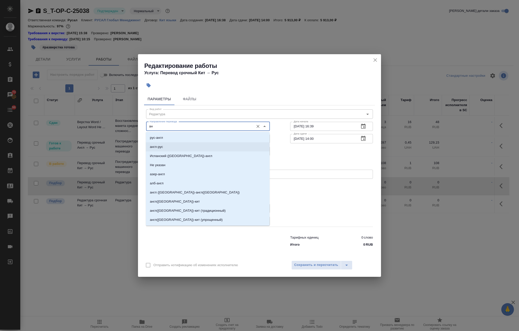
click at [167, 145] on li "англ-рус" at bounding box center [208, 146] width 124 height 9
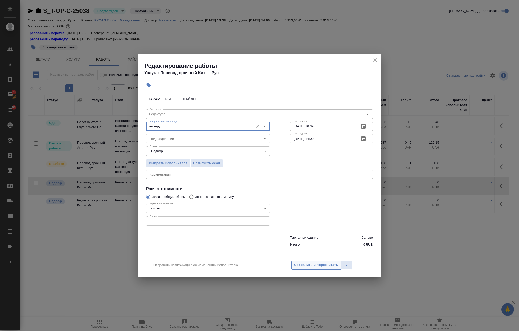
type input "англ-рус"
click at [319, 264] on span "Сохранить и пересчитать" at bounding box center [316, 265] width 44 height 6
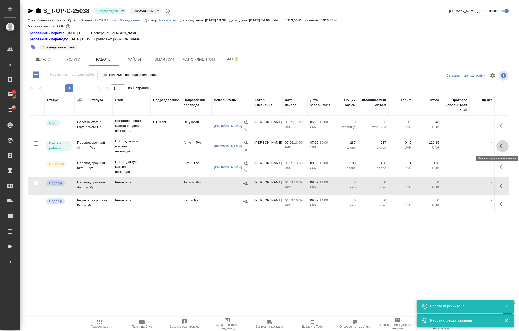
click at [410, 144] on icon "button" at bounding box center [500, 146] width 3 height 5
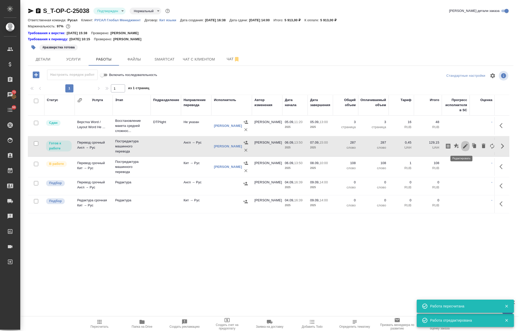
click at [410, 144] on icon "button" at bounding box center [465, 146] width 6 height 6
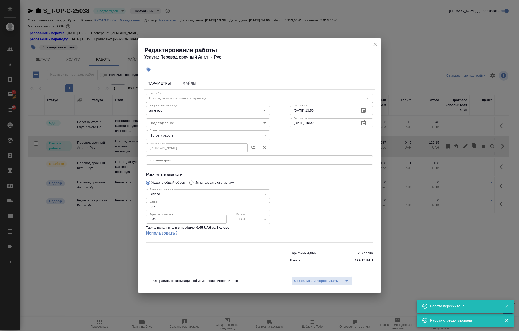
click at [191, 139] on body "🙏 .cls-1 fill:#fff; AWATERA Avdeenko Kirill Клиенты Спецификации Заказы 73 Чаты…" at bounding box center [259, 165] width 519 height 331
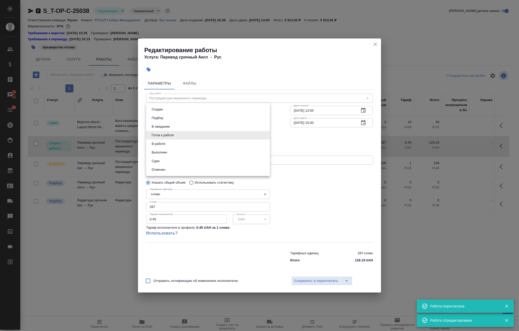
click at [177, 143] on li "В работе" at bounding box center [208, 143] width 124 height 9
type input "inProgress"
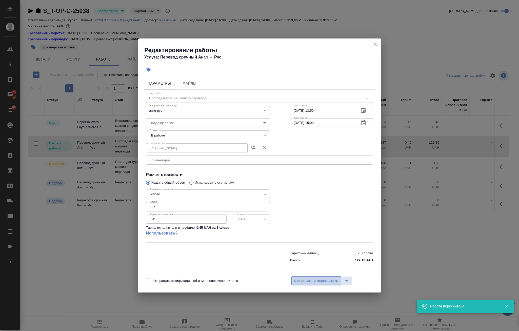
click at [321, 281] on span "Сохранить и пересчитать" at bounding box center [316, 281] width 44 height 6
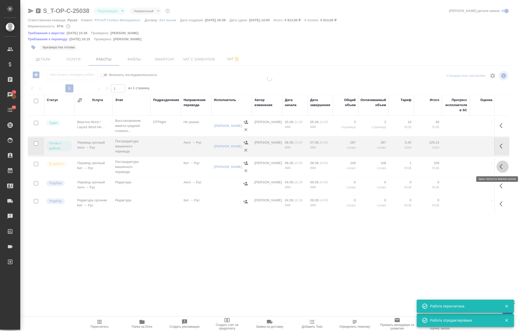
click at [410, 166] on icon "button" at bounding box center [502, 167] width 6 height 6
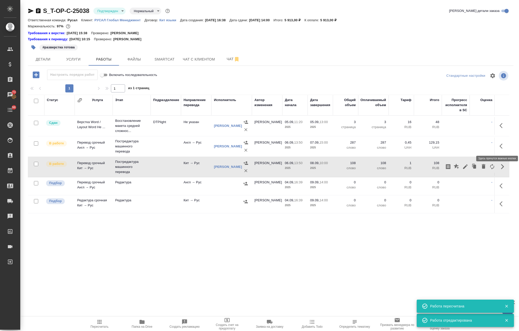
click at [410, 147] on icon "button" at bounding box center [500, 146] width 3 height 5
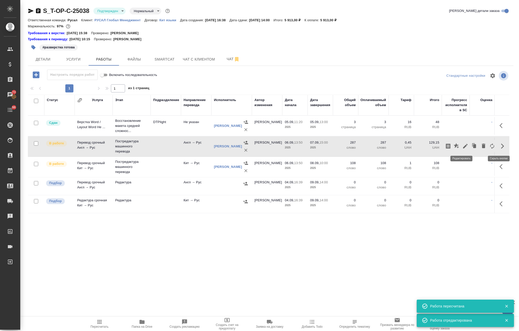
click at [410, 147] on icon "button" at bounding box center [465, 146] width 5 height 5
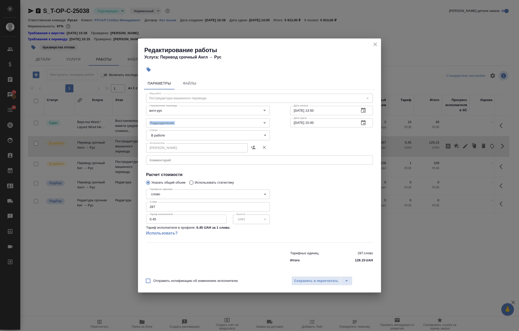
drag, startPoint x: 329, startPoint y: 117, endPoint x: 314, endPoint y: 98, distance: 24.5
click at [250, 114] on div "Вид работ Постредактура машинного перевода Вид работ Направление перевода англ-…" at bounding box center [259, 177] width 231 height 175
copy div "Направление перевода Дата начала Дата начала Подразделение Подразделение"
click at [323, 122] on input "07.09.2025 15:00" at bounding box center [322, 122] width 65 height 9
drag, startPoint x: 279, startPoint y: 124, endPoint x: 328, endPoint y: 111, distance: 50.4
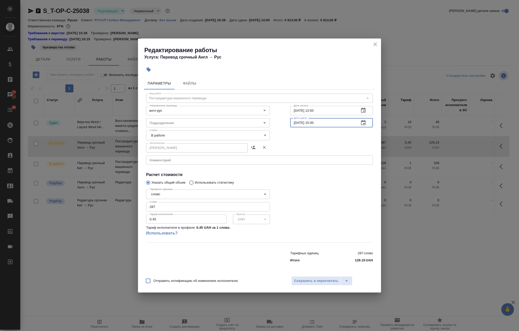
click at [258, 120] on div "Подразделение Подразделение Дата сдачи 07.09.2025 15:00 Дата сдачи" at bounding box center [259, 122] width 247 height 32
click at [375, 48] on button "close" at bounding box center [375, 44] width 8 height 8
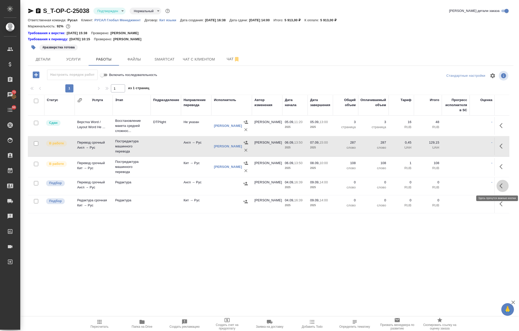
click at [410, 185] on button "button" at bounding box center [502, 186] width 12 height 12
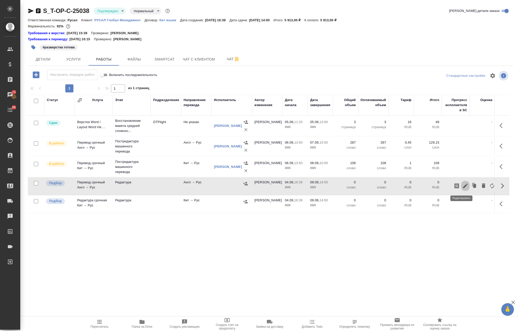
click at [410, 185] on icon "button" at bounding box center [465, 186] width 6 height 6
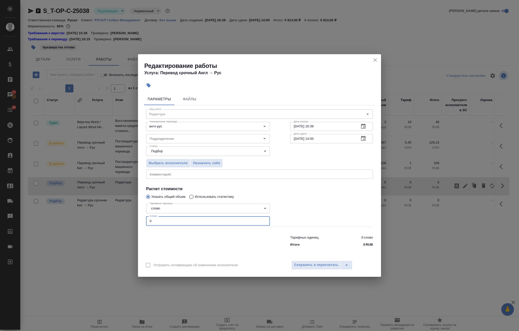
drag, startPoint x: 156, startPoint y: 218, endPoint x: 75, endPoint y: 211, distance: 81.4
click at [76, 211] on div "Редактирование работы Услуга: Перевод срочный Англ → Рус Параметры Файлы Вид ра…" at bounding box center [259, 165] width 519 height 331
paste input "7.0920251500"
type input "07.0920251500"
drag, startPoint x: 329, startPoint y: 126, endPoint x: 259, endPoint y: 119, distance: 69.9
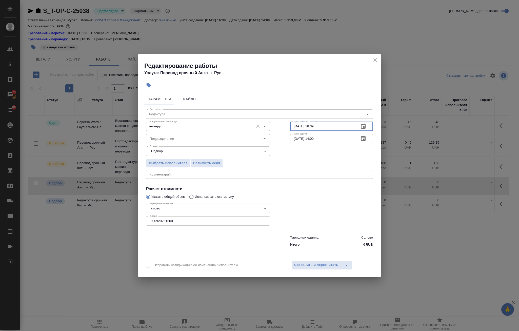
click at [258, 119] on div "Направление перевода англ-рус Направление перевода Дата начала 04.09.2025 16:39…" at bounding box center [259, 126] width 247 height 32
paste input "7.09.2025 15:00"
type input "07.09.2025 15:00"
click at [296, 139] on input "09.09.2025 14:00" at bounding box center [322, 138] width 65 height 9
drag, startPoint x: 314, startPoint y: 139, endPoint x: 315, endPoint y: 141, distance: 2.7
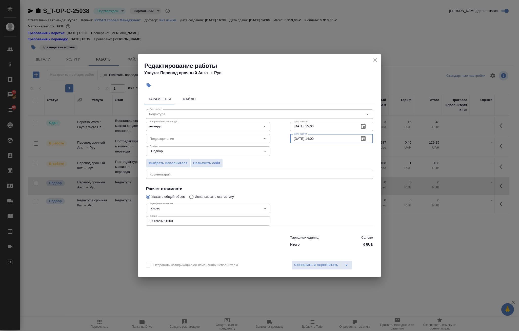
click at [315, 141] on input "08.09.2025 14:00" at bounding box center [322, 138] width 65 height 9
type input "08.09.2025 17:00"
drag, startPoint x: 192, startPoint y: 219, endPoint x: 58, endPoint y: 205, distance: 134.4
click at [54, 204] on div "Редактирование работы Услуга: Перевод срочный Англ → Рус Параметры Файлы Вид ра…" at bounding box center [259, 165] width 519 height 331
type input "300"
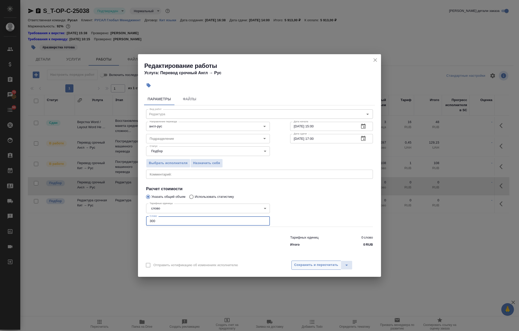
click at [310, 263] on span "Сохранить и пересчитать" at bounding box center [316, 265] width 44 height 6
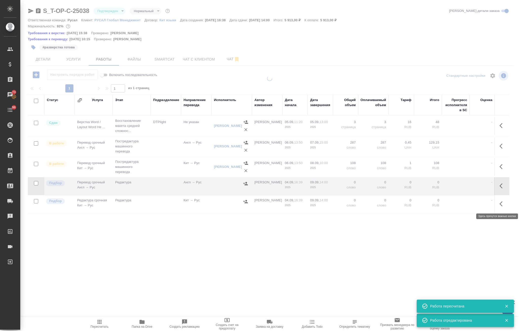
click at [410, 204] on icon "button" at bounding box center [502, 204] width 6 height 6
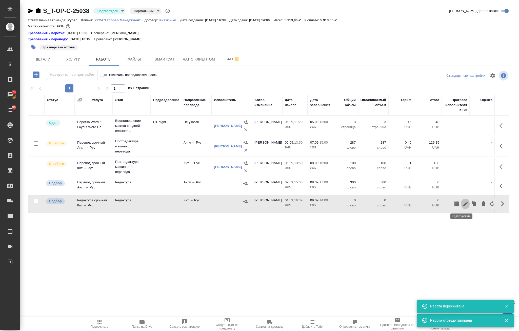
click at [410, 202] on icon "button" at bounding box center [465, 203] width 5 height 5
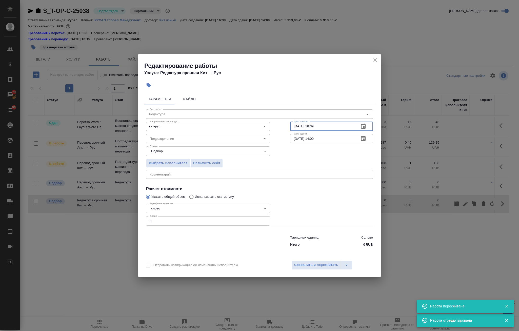
drag, startPoint x: 306, startPoint y: 124, endPoint x: 231, endPoint y: 115, distance: 75.2
click at [231, 115] on div "Направление перевода кит-рус Направление перевода Дата начала 04.09.2025 16:39 …" at bounding box center [259, 126] width 247 height 32
drag, startPoint x: 295, startPoint y: 134, endPoint x: 235, endPoint y: 125, distance: 61.2
click at [213, 126] on div "Вид работ Редактура Вид работ Направление перевода кит-рус Направление перевода…" at bounding box center [259, 177] width 231 height 144
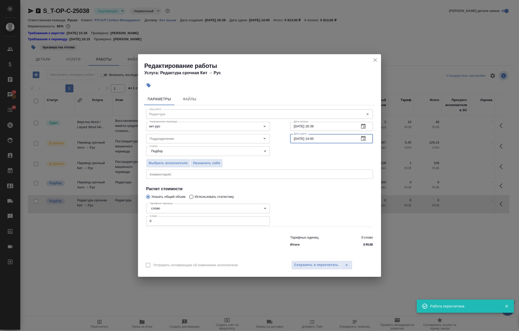
paste input "8.09.2025 17"
type input "08.09.2025 17:00"
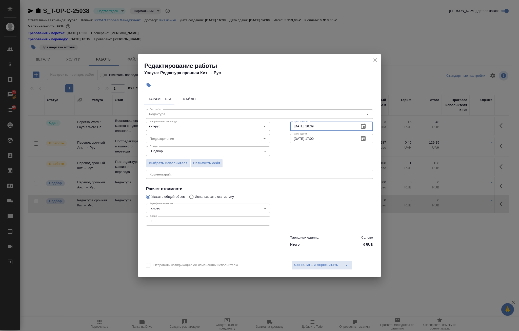
drag, startPoint x: 329, startPoint y: 127, endPoint x: 233, endPoint y: 114, distance: 96.8
click at [233, 114] on div "Направление перевода кит-рус Направление перевода Дата начала 04.09.2025 16:39 …" at bounding box center [259, 126] width 247 height 32
paste input "8.09.2025 17:00"
drag, startPoint x: 296, startPoint y: 125, endPoint x: 297, endPoint y: 128, distance: 3.3
click at [297, 128] on input "08.09.2025 17:00" at bounding box center [322, 126] width 65 height 9
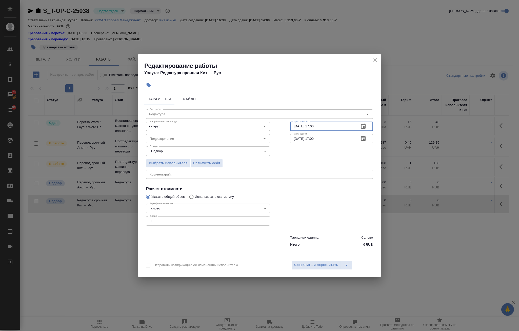
type input "07.09.2025 17:00"
drag, startPoint x: 148, startPoint y: 220, endPoint x: 85, endPoint y: 216, distance: 63.6
click at [93, 218] on div "Редактирование работы Услуга: Редактура срочная Кит → Рус Параметры Файлы Вид р…" at bounding box center [259, 165] width 519 height 331
paste input "8.0920251700"
drag, startPoint x: 174, startPoint y: 220, endPoint x: 74, endPoint y: 215, distance: 100.1
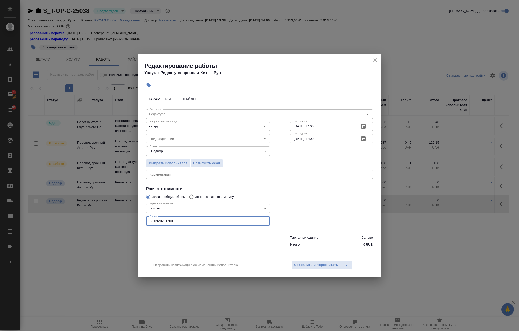
click at [76, 215] on div "Редактирование работы Услуга: Редактура срочная Кит → Рус Параметры Файлы Вид р…" at bounding box center [259, 165] width 519 height 331
type input "300"
click at [317, 262] on span "Сохранить и пересчитать" at bounding box center [316, 265] width 44 height 6
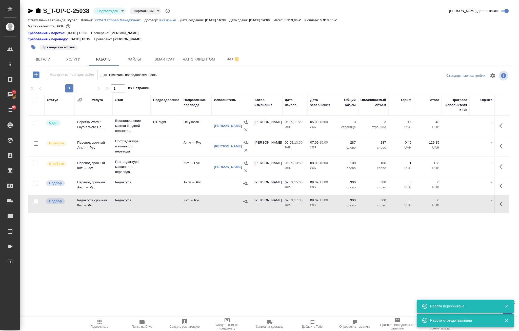
click at [246, 184] on icon "button" at bounding box center [245, 183] width 5 height 5
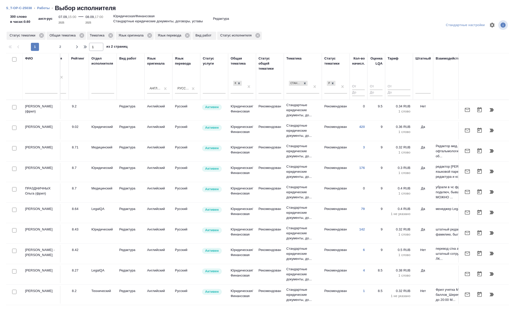
scroll to position [0, 236]
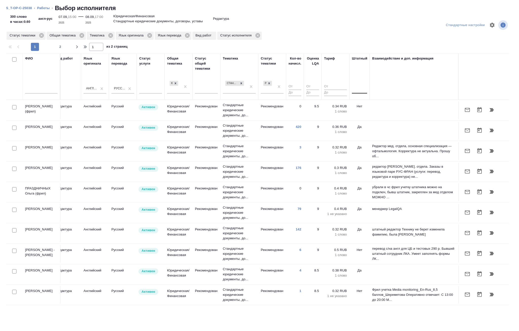
click at [357, 92] on div at bounding box center [359, 88] width 15 height 7
click at [357, 102] on div "Нет" at bounding box center [390, 104] width 76 height 9
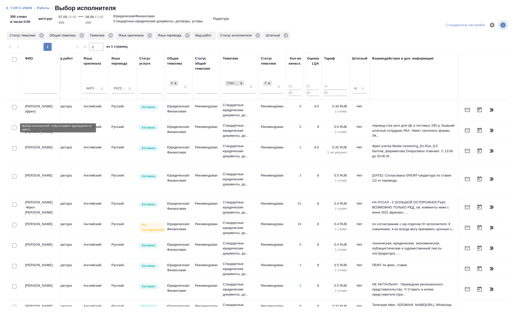
click at [15, 128] on input "checkbox" at bounding box center [14, 128] width 4 height 4
checkbox input "true"
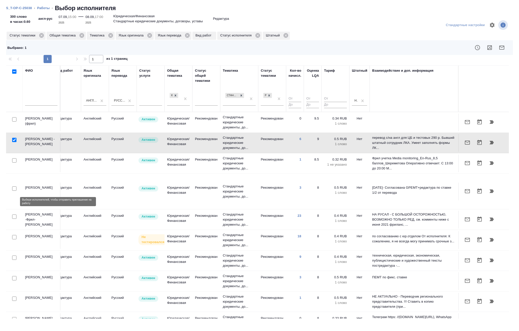
click at [13, 214] on input "checkbox" at bounding box center [14, 216] width 4 height 4
checkbox input "true"
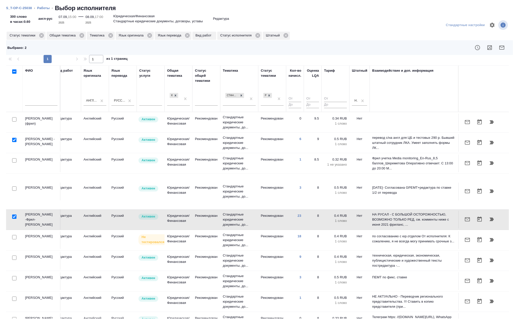
drag, startPoint x: 15, startPoint y: 245, endPoint x: 14, endPoint y: 248, distance: 3.4
click at [15, 254] on div at bounding box center [14, 257] width 11 height 7
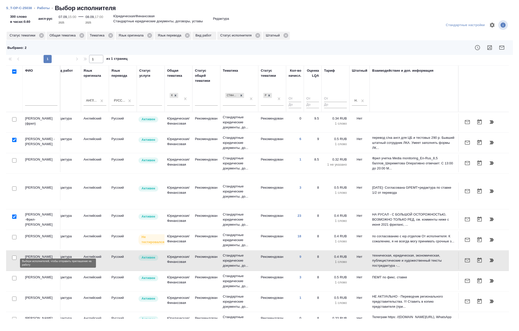
click at [15, 276] on input "checkbox" at bounding box center [14, 278] width 4 height 4
checkbox input "true"
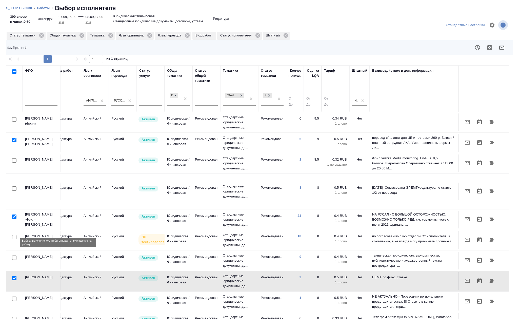
click at [14, 255] on input "checkbox" at bounding box center [14, 257] width 4 height 4
checkbox input "true"
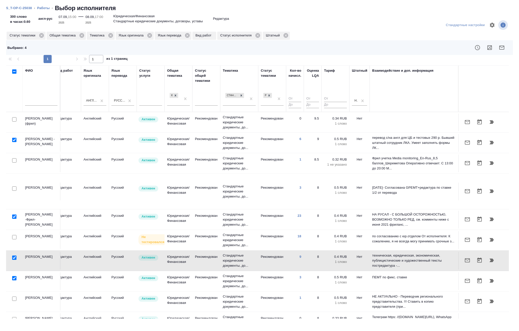
click at [14, 276] on input "checkbox" at bounding box center [14, 278] width 4 height 4
checkbox input "false"
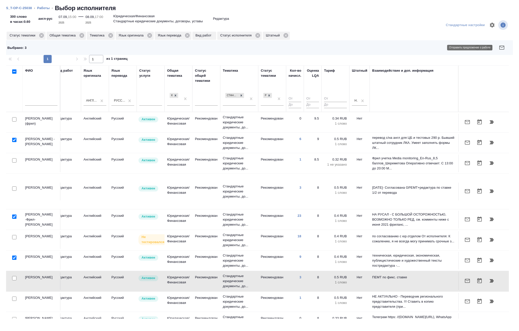
click at [410, 44] on button "button" at bounding box center [502, 48] width 12 height 12
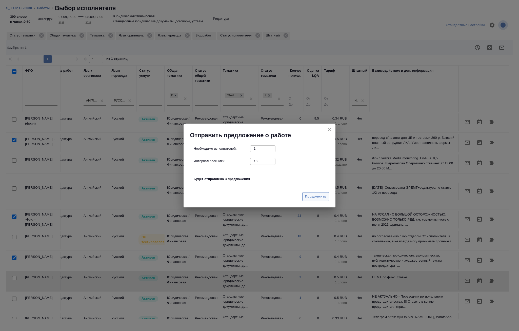
click at [317, 199] on span "Продолжить" at bounding box center [315, 197] width 21 height 6
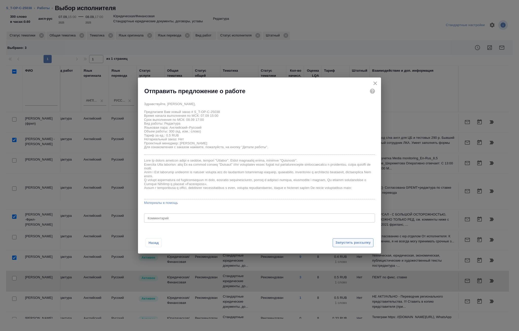
click at [358, 243] on span "Запустить рассылку" at bounding box center [352, 243] width 35 height 6
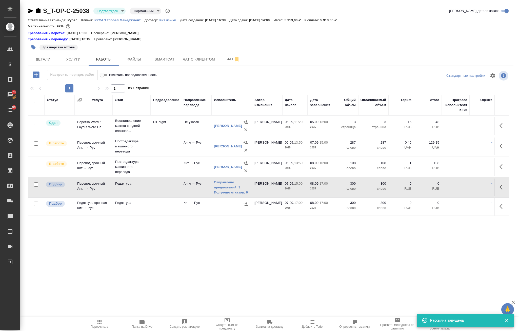
click at [246, 204] on icon "button" at bounding box center [245, 203] width 5 height 3
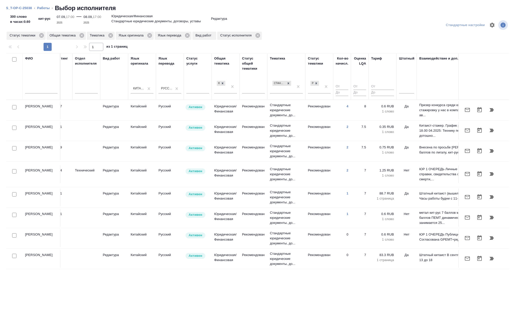
scroll to position [0, 200]
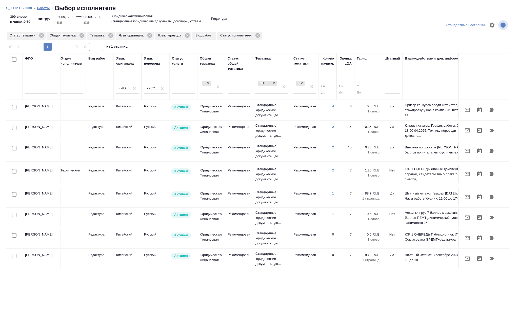
click at [40, 7] on link "Работы" at bounding box center [43, 8] width 13 height 4
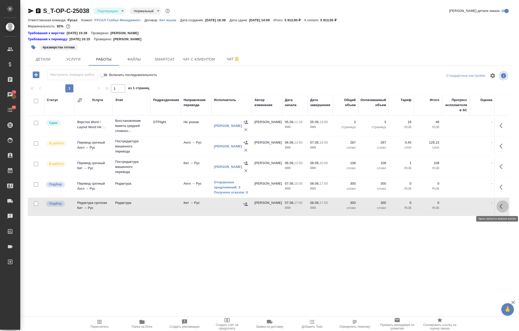
click at [410, 207] on button "button" at bounding box center [502, 206] width 12 height 12
click at [410, 207] on icon "button" at bounding box center [456, 206] width 5 height 5
click at [217, 248] on div "Статус Услуга Этап Подразделение Направление перевода Исполнитель Автор изменен…" at bounding box center [268, 247] width 481 height 304
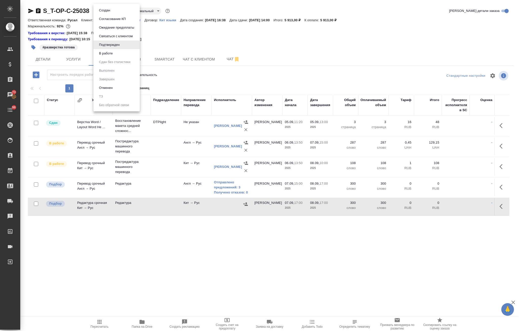
click at [107, 11] on body "🙏 .cls-1 fill:#fff; AWATERA Avdeenko Kirill Клиенты Спецификации Заказы 73 Чаты…" at bounding box center [259, 165] width 519 height 331
click at [113, 54] on button "В работе" at bounding box center [105, 54] width 17 height 6
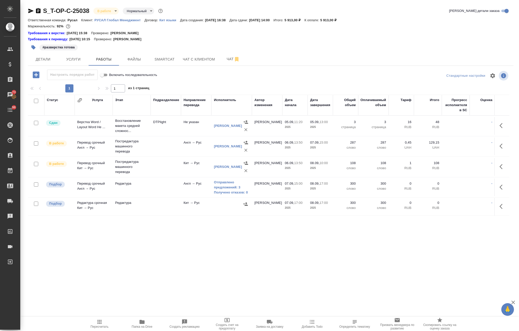
click at [34, 45] on button "button" at bounding box center [33, 47] width 11 height 11
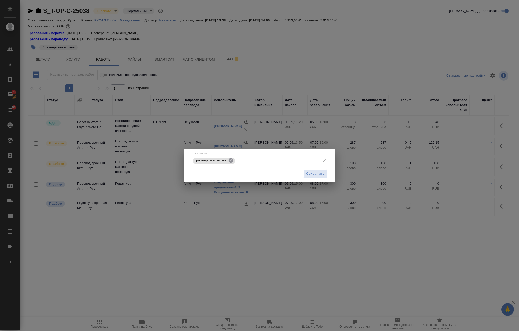
click at [230, 160] on icon at bounding box center [231, 160] width 5 height 5
click at [230, 163] on input "Тэги заказа" at bounding box center [255, 160] width 126 height 9
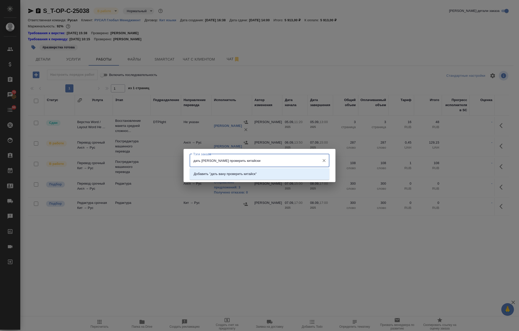
type input "дать вану проверить китайский"
click at [236, 171] on p "Добавить "дать вану проверить китайский"" at bounding box center [237, 173] width 87 height 5
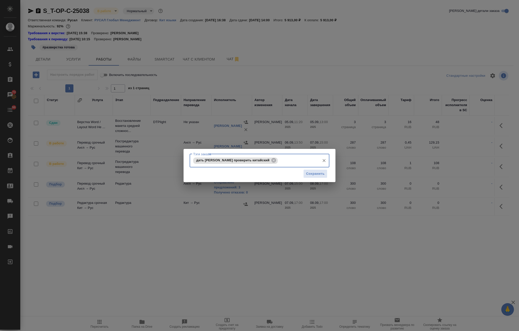
click at [294, 164] on input "Тэги заказа" at bounding box center [298, 160] width 38 height 9
type input "сдать 8 числа"
click at [255, 175] on li "Добавить "сдать 8 числа"" at bounding box center [260, 174] width 140 height 9
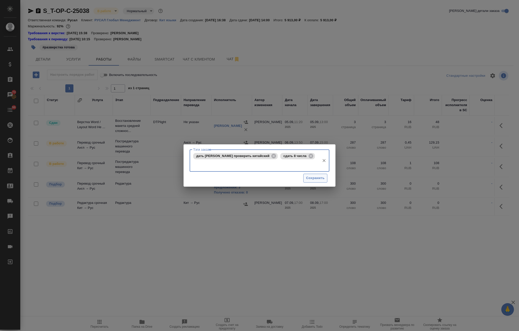
click at [312, 175] on span "Сохранить" at bounding box center [315, 178] width 18 height 6
